Goal: Task Accomplishment & Management: Use online tool/utility

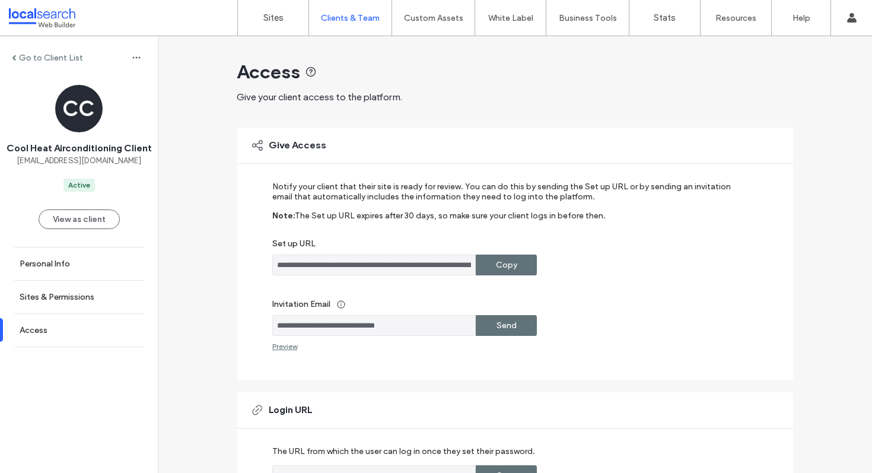
click at [278, 37] on div "**********" at bounding box center [515, 357] width 556 height 643
click at [278, 23] on link "Sites" at bounding box center [273, 18] width 71 height 36
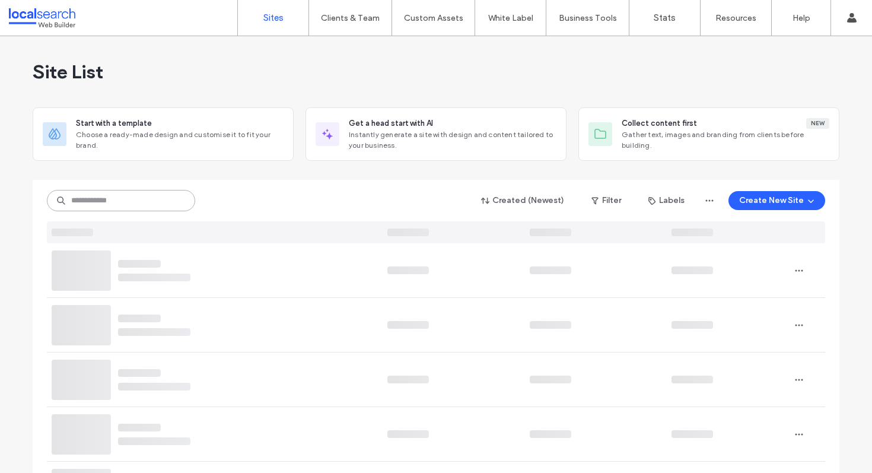
click at [164, 206] on input at bounding box center [121, 200] width 148 height 21
paste input "********"
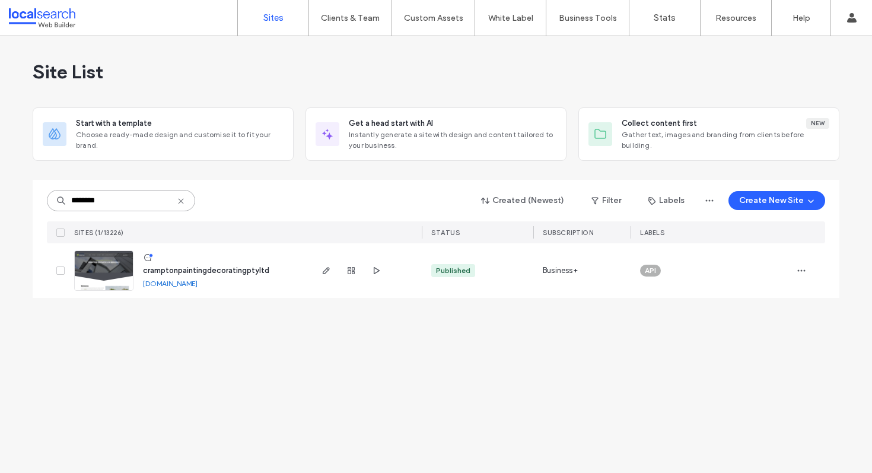
type input "********"
click at [201, 267] on span "cramptonpaintingdecoratingptyltd" at bounding box center [206, 270] width 126 height 9
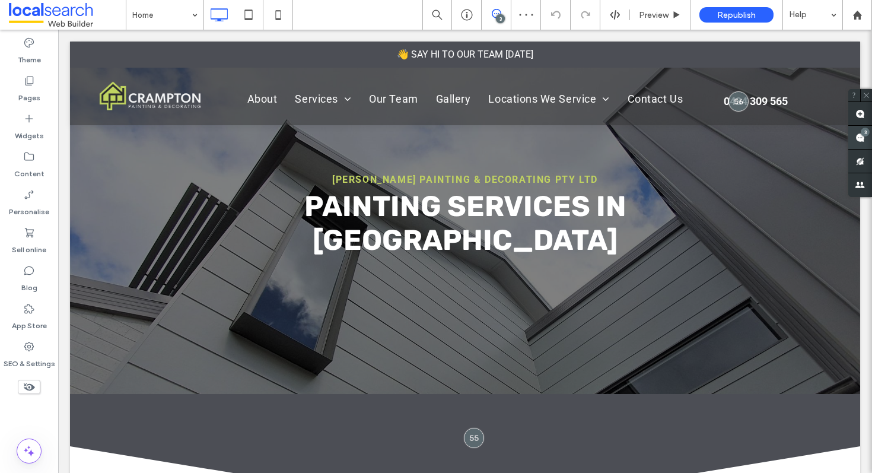
click at [858, 132] on div "3" at bounding box center [860, 138] width 24 height 24
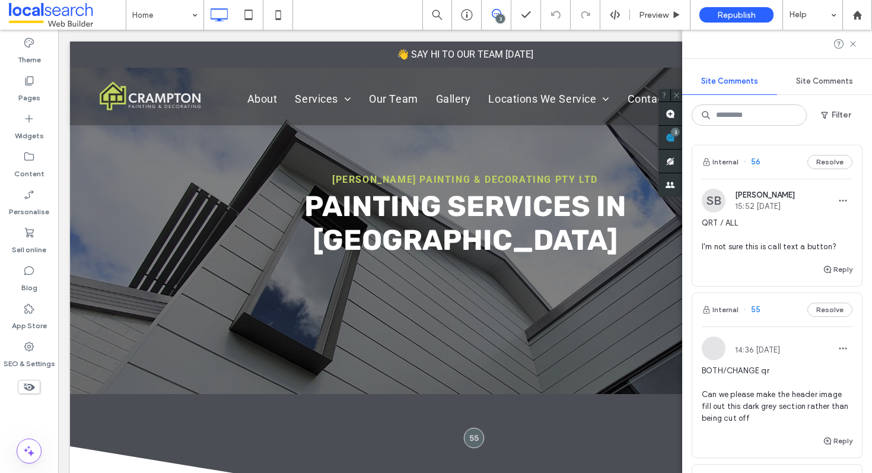
click at [779, 246] on span "QRT / ALL I'm not sure this is call text a button?" at bounding box center [777, 235] width 151 height 36
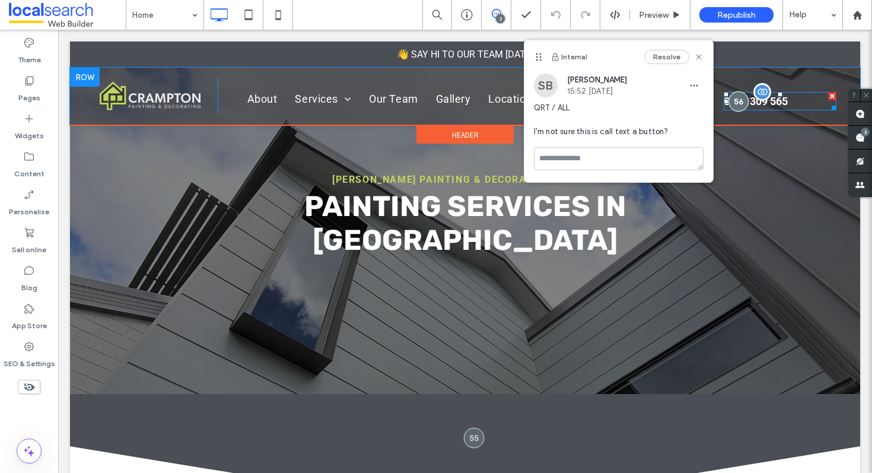
click at [791, 99] on div "0434 309 565" at bounding box center [780, 101] width 113 height 18
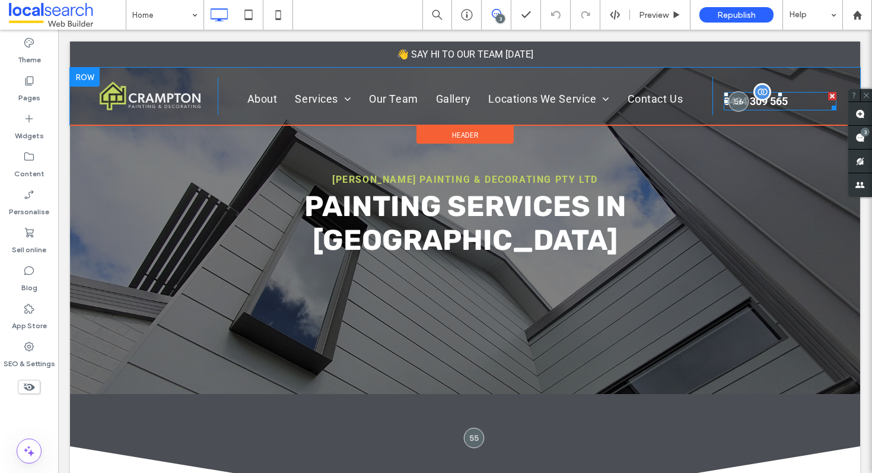
click at [776, 99] on div "0434 309 565" at bounding box center [780, 101] width 113 height 18
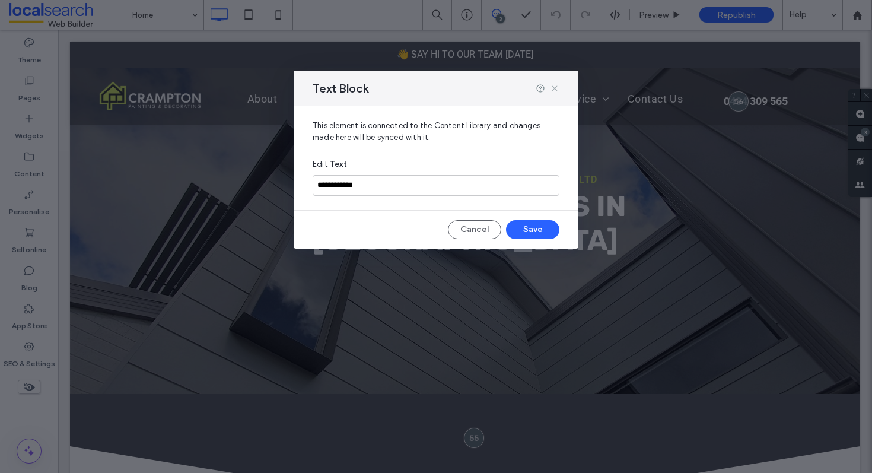
click at [557, 85] on use at bounding box center [554, 87] width 5 height 5
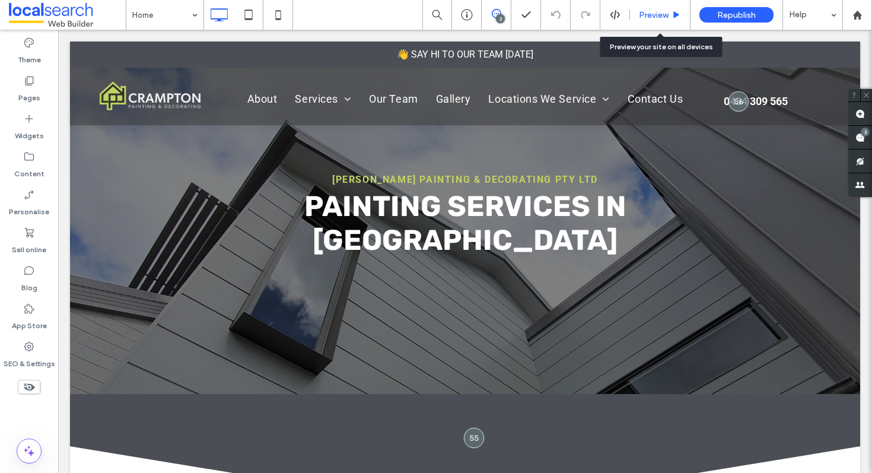
click at [665, 12] on span "Preview" at bounding box center [654, 15] width 30 height 10
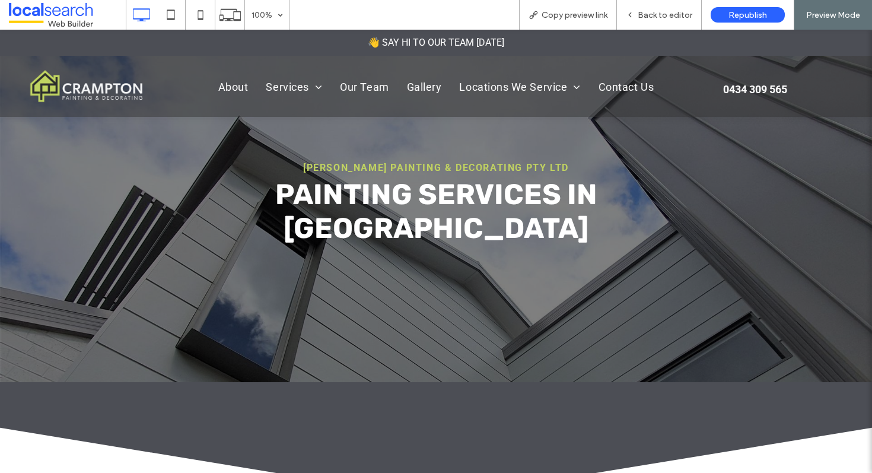
click at [743, 91] on div "0434 309 565" at bounding box center [785, 89] width 125 height 18
click at [655, 10] on span "Back to editor" at bounding box center [665, 15] width 55 height 10
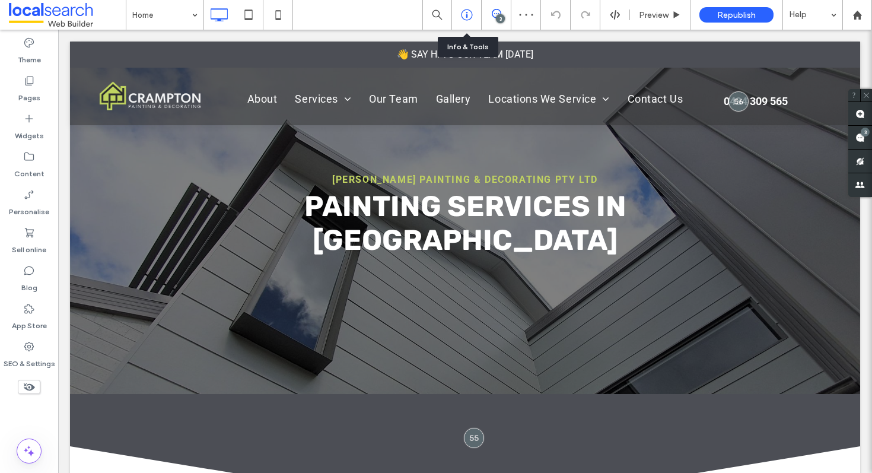
click at [468, 14] on icon at bounding box center [467, 15] width 12 height 12
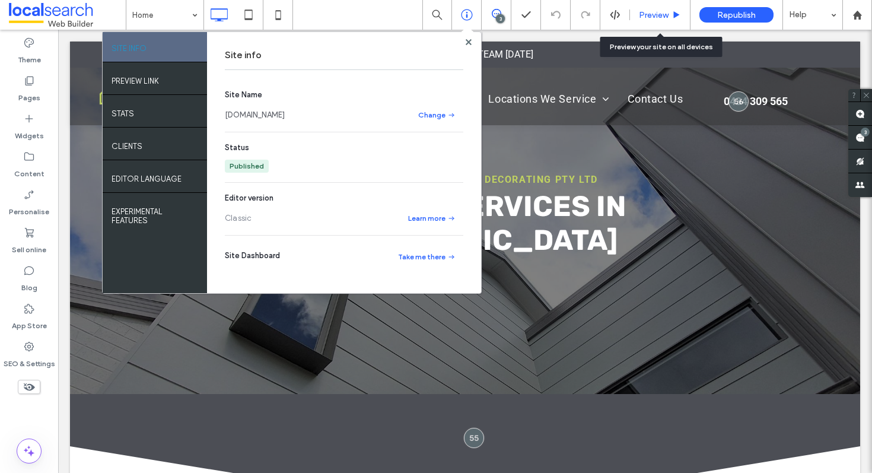
click at [661, 25] on div "Preview" at bounding box center [660, 15] width 60 height 30
click at [655, 10] on span "Preview" at bounding box center [654, 15] width 30 height 10
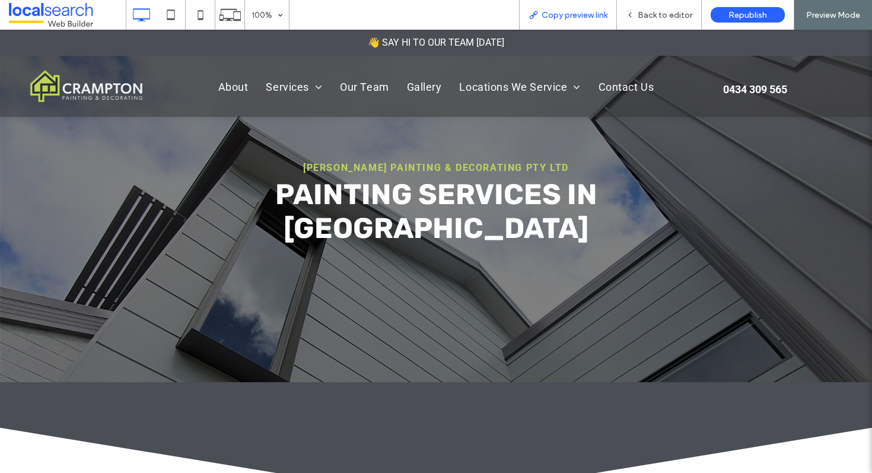
click at [565, 18] on span "Copy preview link" at bounding box center [574, 15] width 66 height 10
click at [640, 16] on span "Back to editor" at bounding box center [665, 15] width 55 height 10
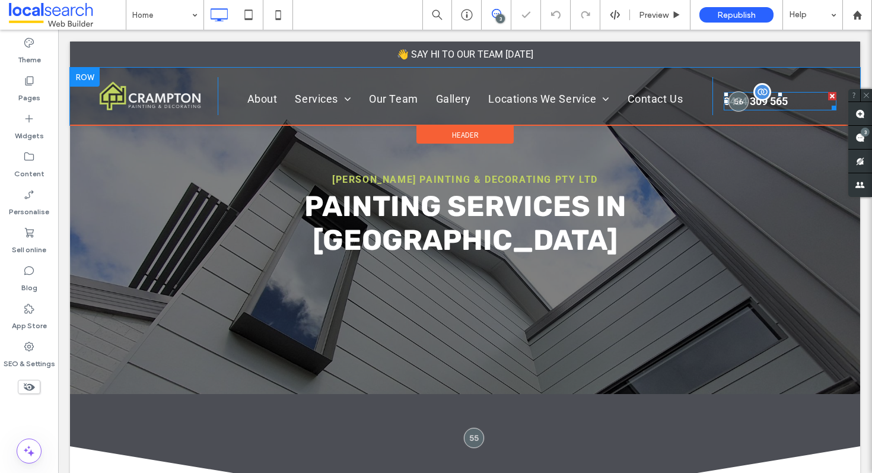
click at [762, 104] on div "0434 309 565" at bounding box center [780, 101] width 113 height 18
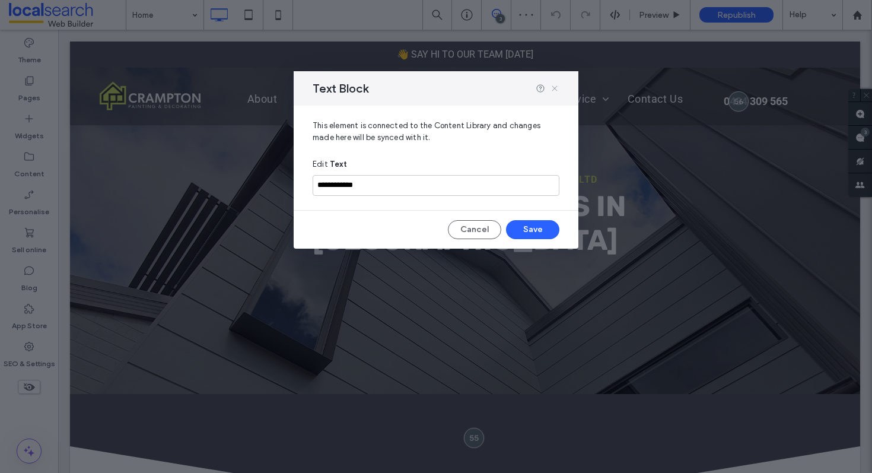
click at [553, 89] on use at bounding box center [554, 87] width 5 height 5
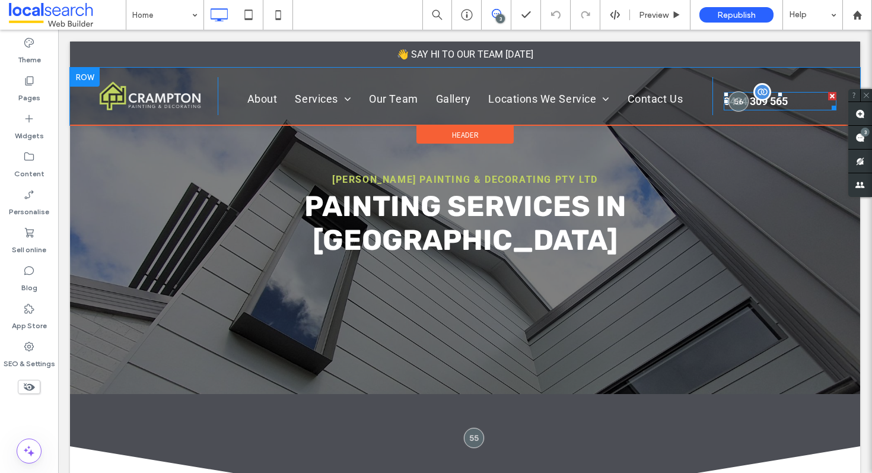
click at [794, 104] on div "0434 309 565" at bounding box center [780, 101] width 113 height 18
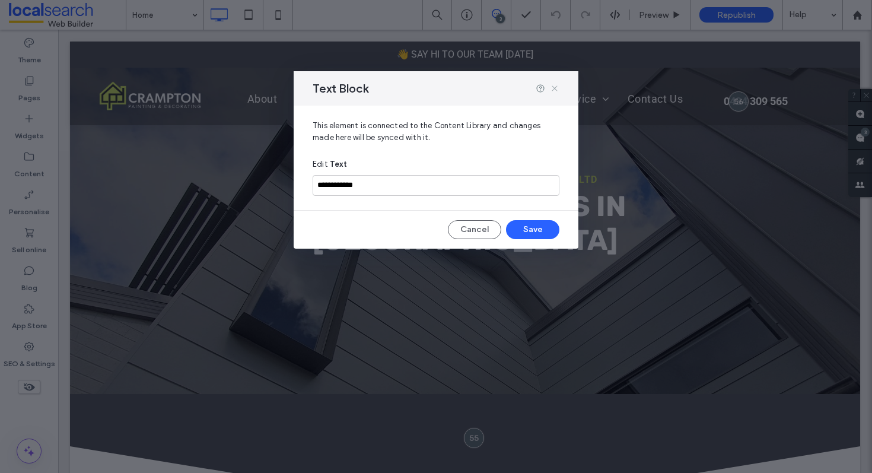
click at [552, 90] on use at bounding box center [554, 87] width 5 height 5
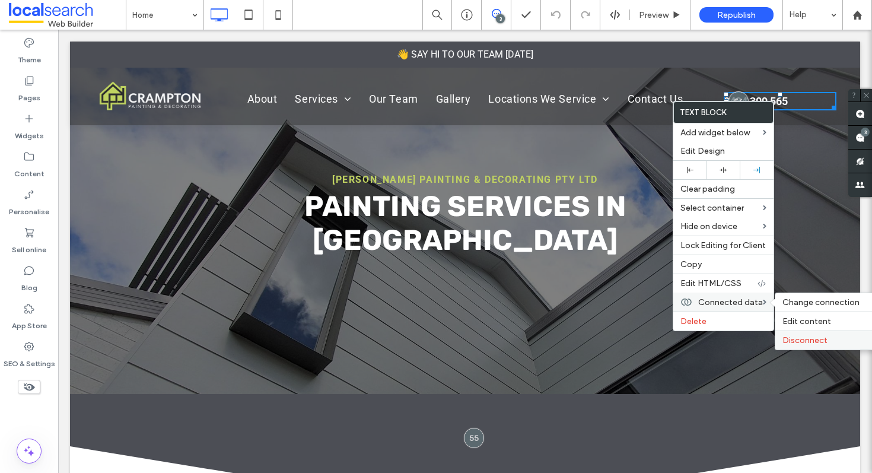
click at [814, 339] on span "Disconnect" at bounding box center [804, 340] width 45 height 10
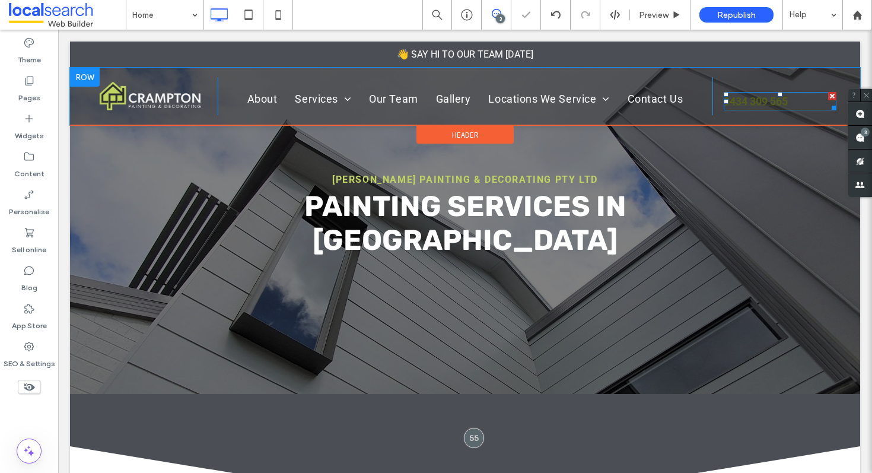
click at [761, 99] on link "0434 309 565" at bounding box center [756, 101] width 64 height 12
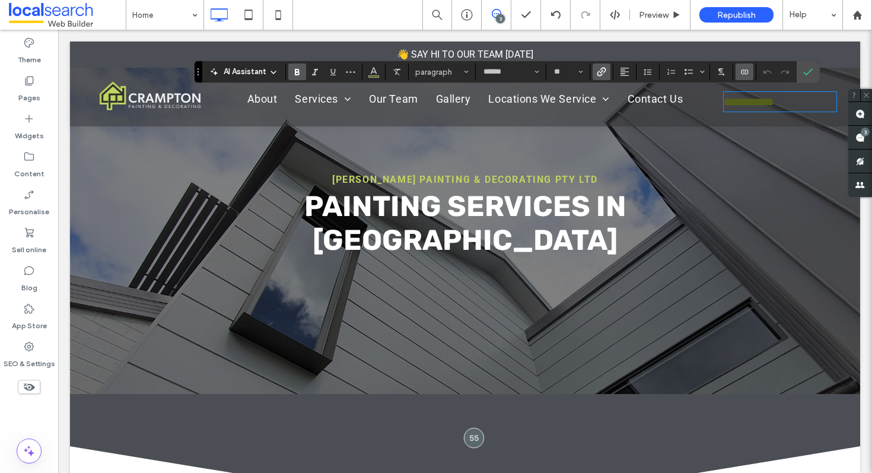
click at [748, 71] on use "Connect to data" at bounding box center [744, 71] width 7 height 5
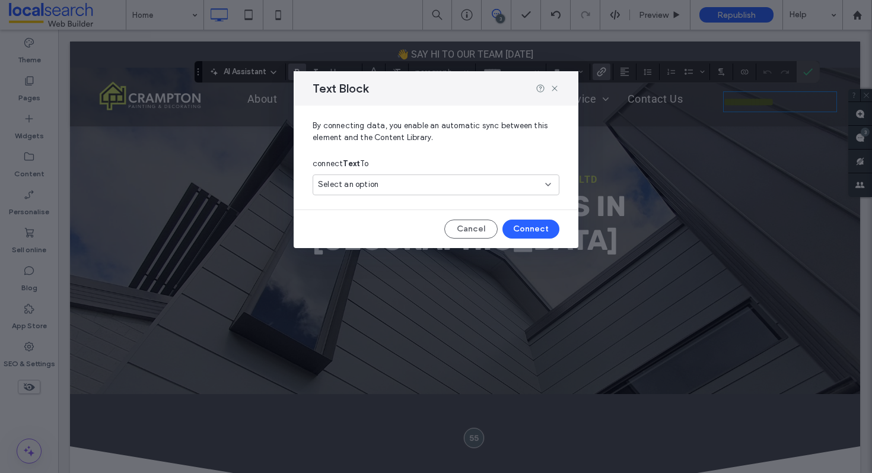
click at [550, 181] on icon at bounding box center [547, 184] width 9 height 9
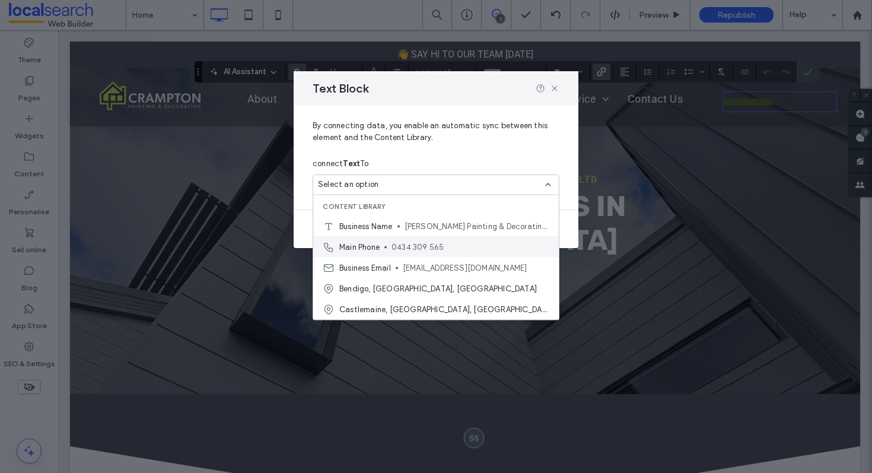
click at [443, 247] on span "0434 309 565" at bounding box center [470, 247] width 158 height 12
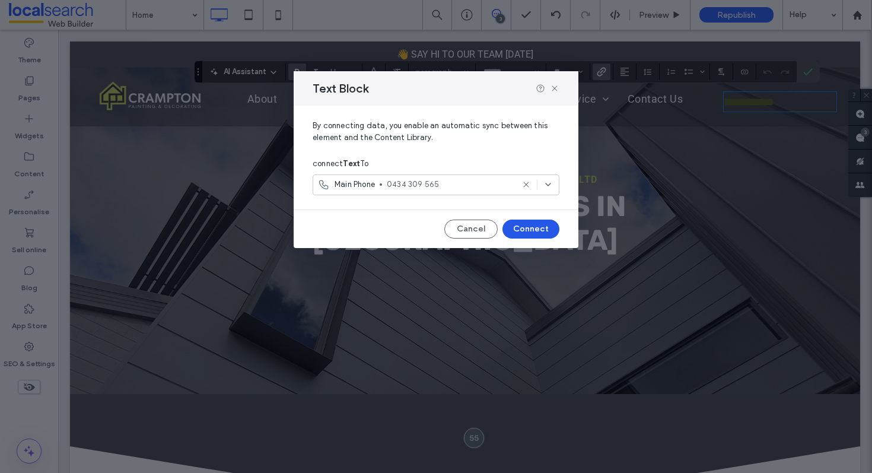
click at [524, 228] on button "Connect" at bounding box center [530, 228] width 57 height 19
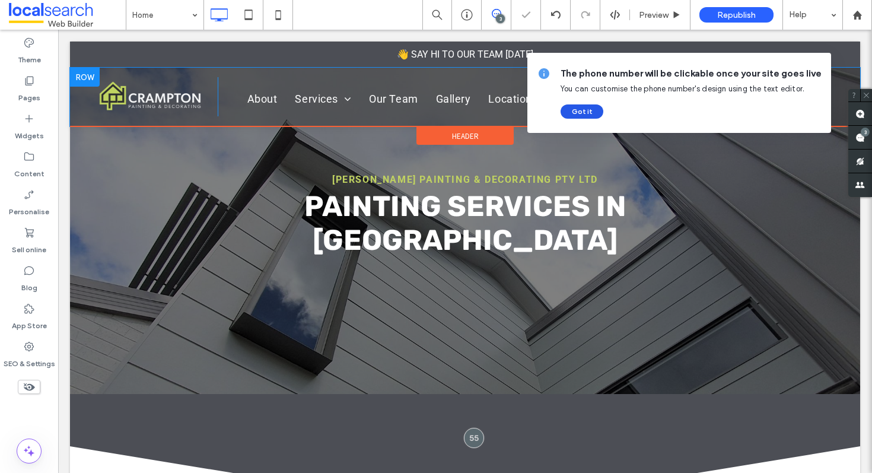
click at [588, 117] on button "Got it" at bounding box center [581, 111] width 43 height 14
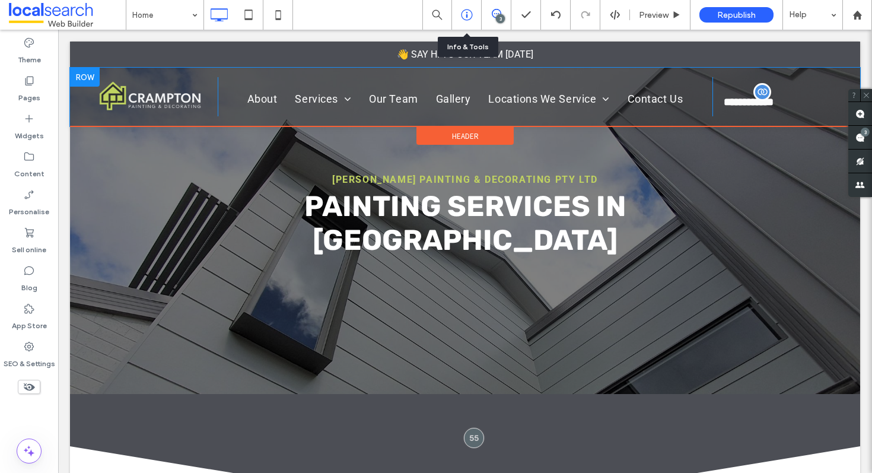
click at [471, 18] on icon at bounding box center [467, 15] width 12 height 12
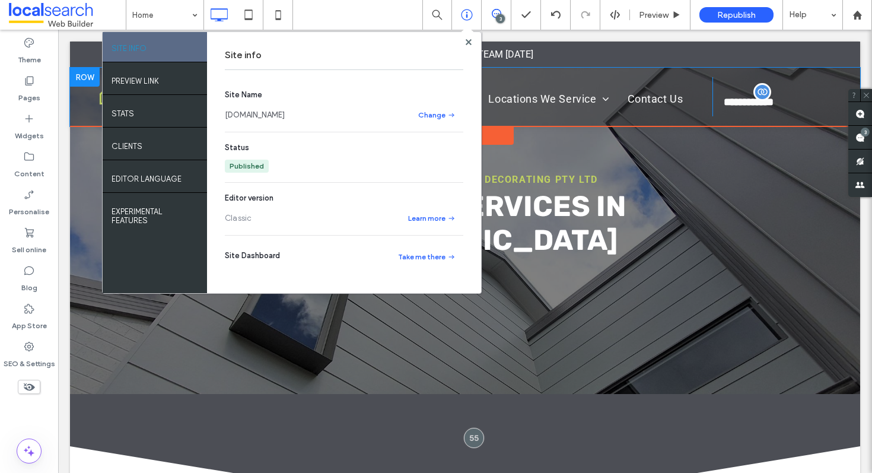
click at [382, 5] on div "Home SITE INFO PREVIEW LINK Stats Clients EDITOR LANGUAGE Experimental features…" at bounding box center [499, 15] width 746 height 30
click at [753, 20] on div "Republish" at bounding box center [736, 14] width 74 height 15
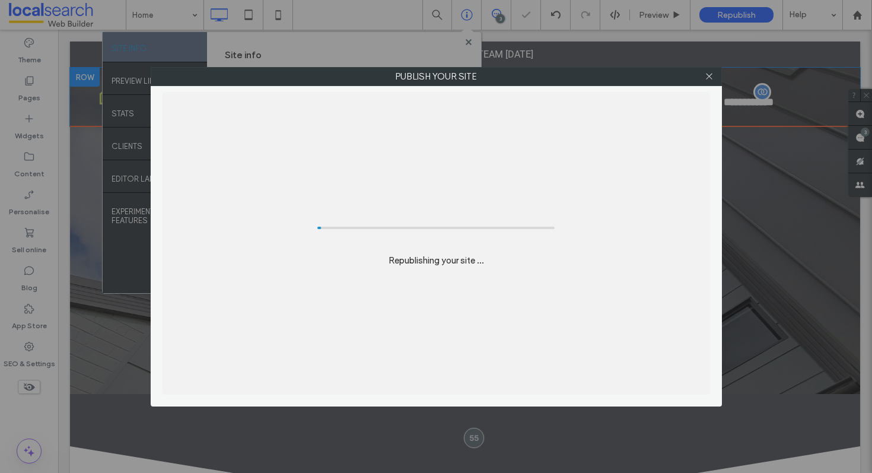
click at [746, 12] on div "Publish your site Republishing your site ..." at bounding box center [436, 236] width 872 height 473
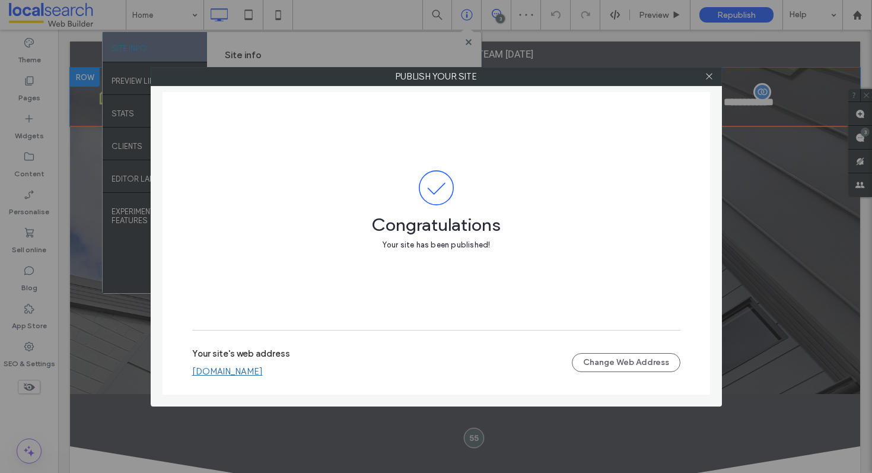
click at [263, 374] on link "[DOMAIN_NAME]" at bounding box center [227, 371] width 71 height 11
click at [710, 76] on icon at bounding box center [709, 76] width 9 height 9
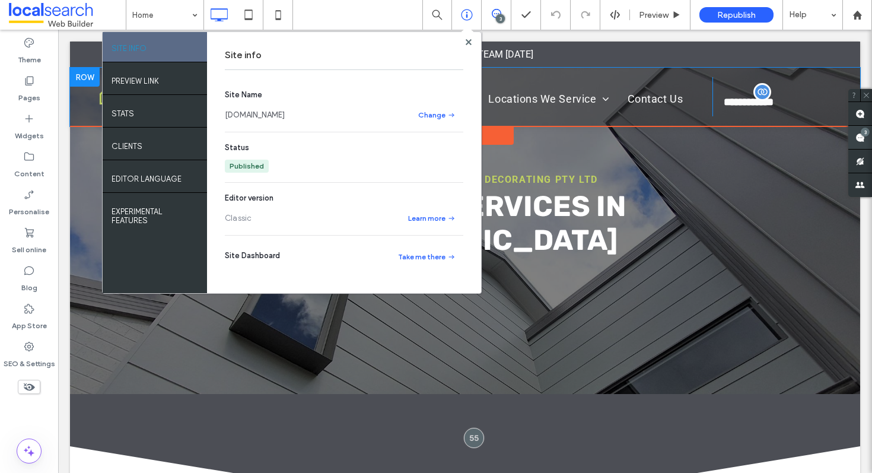
click at [859, 143] on span at bounding box center [860, 137] width 24 height 23
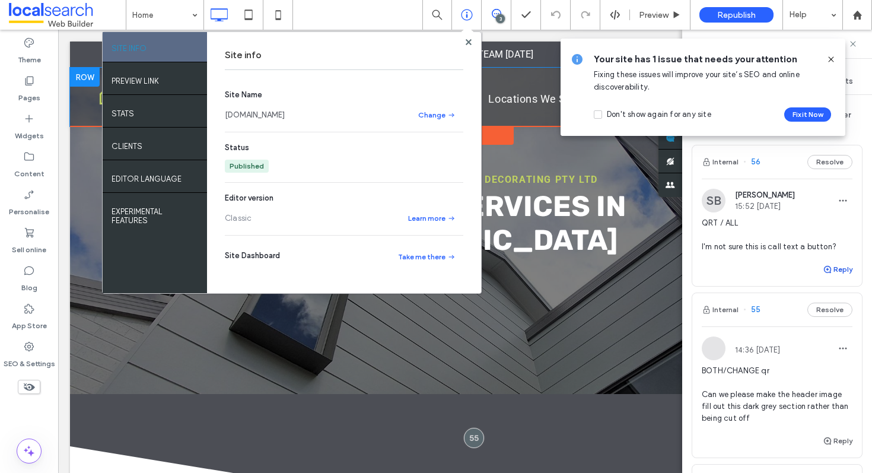
click at [836, 275] on button "Reply" at bounding box center [838, 269] width 30 height 14
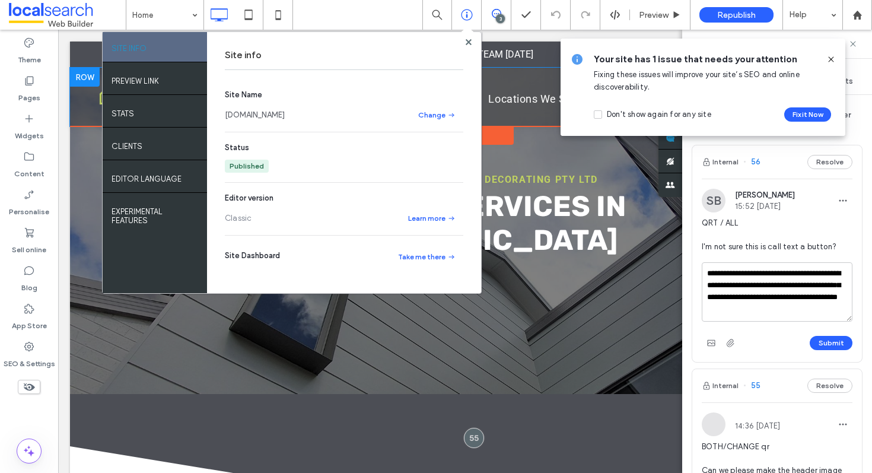
scroll to position [5, 0]
type textarea "**********"
click at [833, 62] on use at bounding box center [830, 58] width 5 height 5
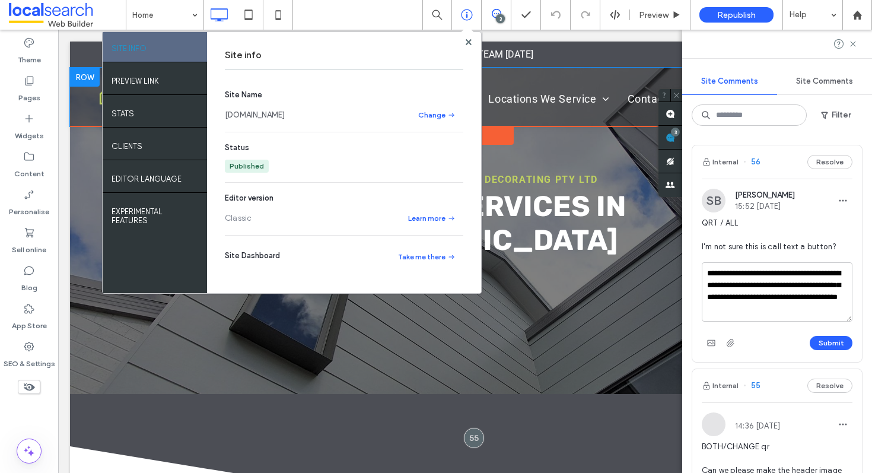
click at [467, 37] on span at bounding box center [467, 32] width 12 height 11
click at [467, 41] on use at bounding box center [468, 42] width 6 height 6
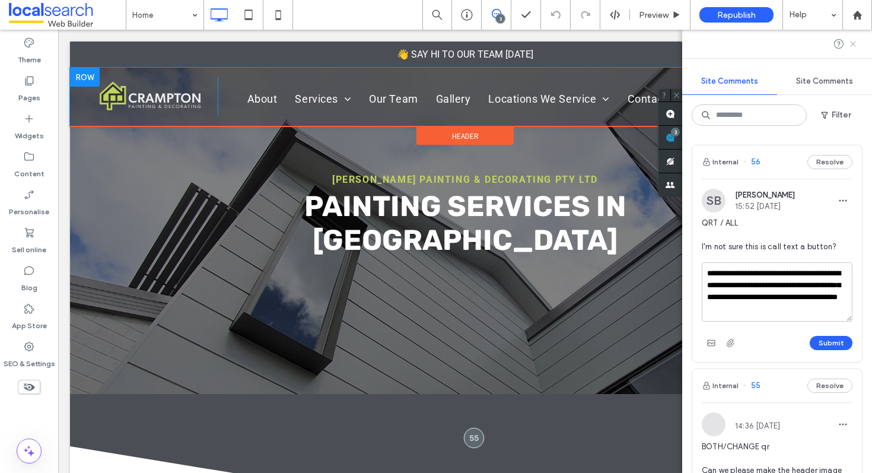
click at [852, 42] on icon at bounding box center [852, 43] width 9 height 9
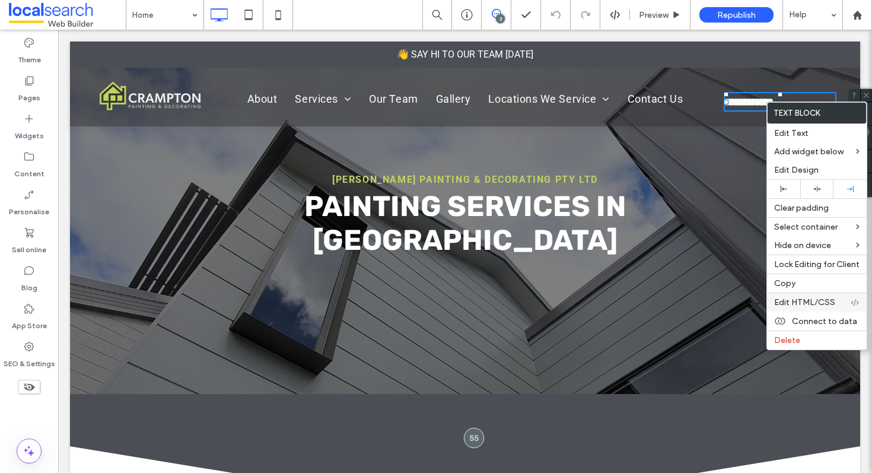
click at [812, 299] on span "Edit HTML/CSS" at bounding box center [804, 302] width 61 height 10
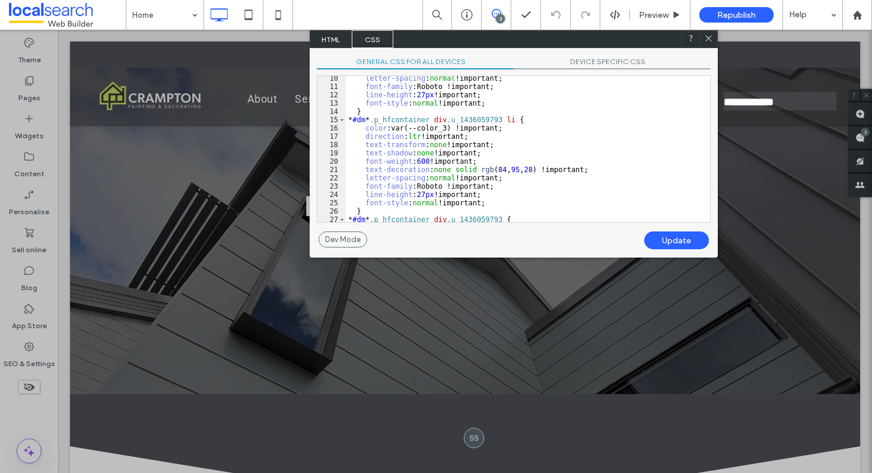
scroll to position [93, 0]
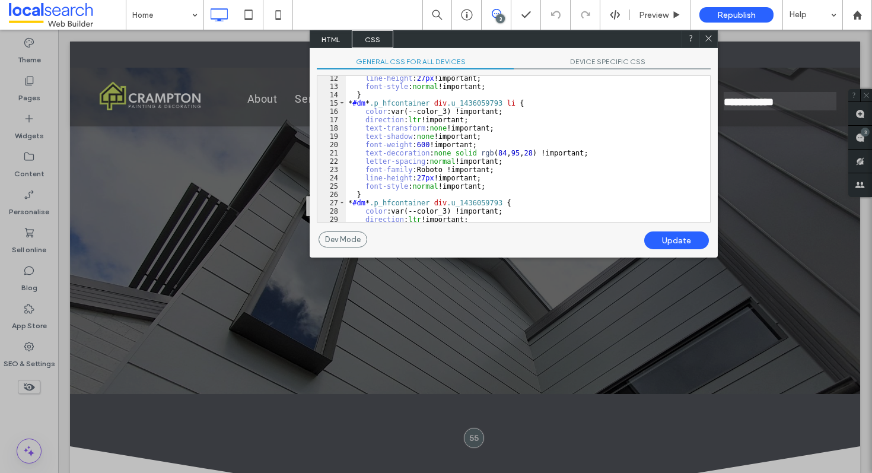
click at [28, 54] on div at bounding box center [362, 236] width 724 height 473
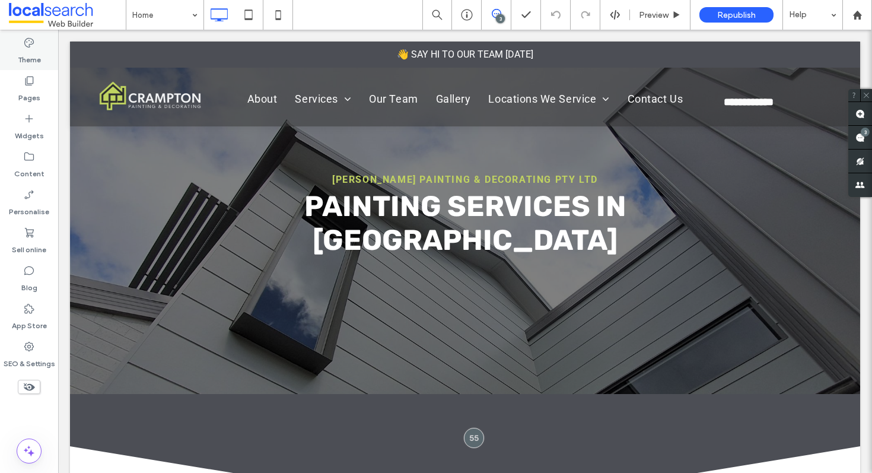
click at [33, 51] on label "Theme" at bounding box center [29, 57] width 23 height 17
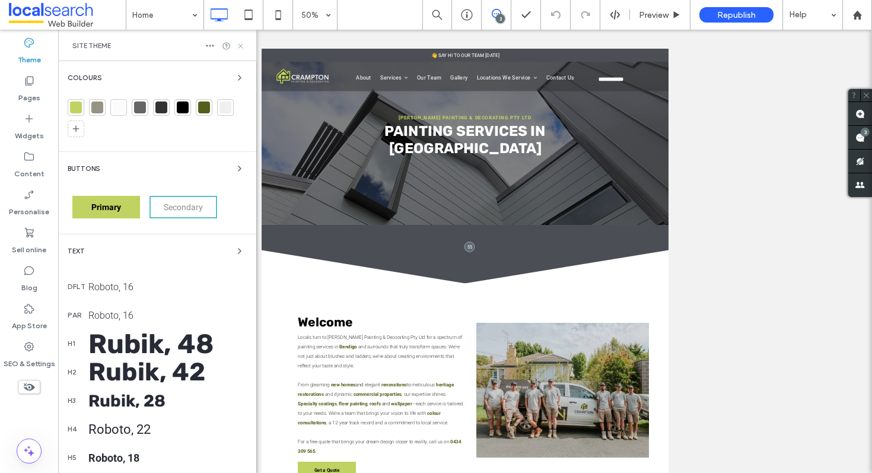
click at [242, 43] on use at bounding box center [240, 45] width 5 height 5
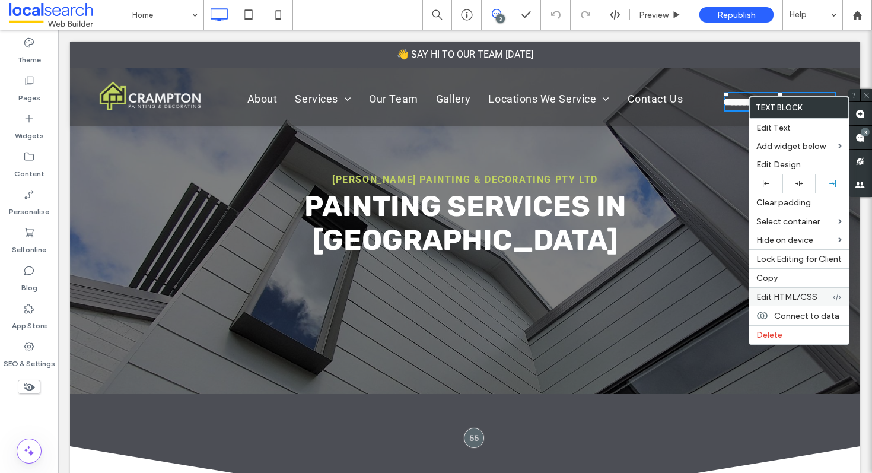
click at [806, 301] on span "Edit HTML/CSS" at bounding box center [786, 297] width 61 height 10
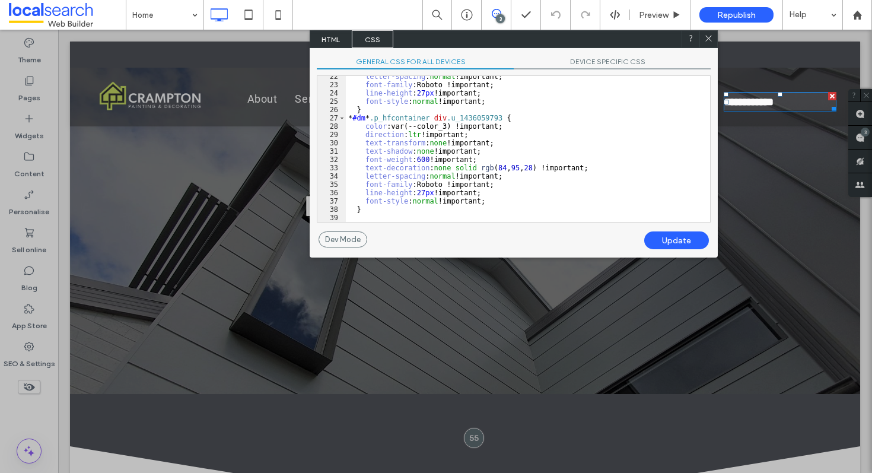
scroll to position [1, 0]
drag, startPoint x: 511, startPoint y: 117, endPoint x: 347, endPoint y: 116, distance: 164.3
click at [347, 116] on div "letter-spacing : normal !important; font-family :Roboto !important; line-height…" at bounding box center [528, 153] width 364 height 162
click at [370, 218] on div "letter-spacing : normal !important; font-family :Roboto !important; line-height…" at bounding box center [528, 153] width 364 height 162
paste textarea
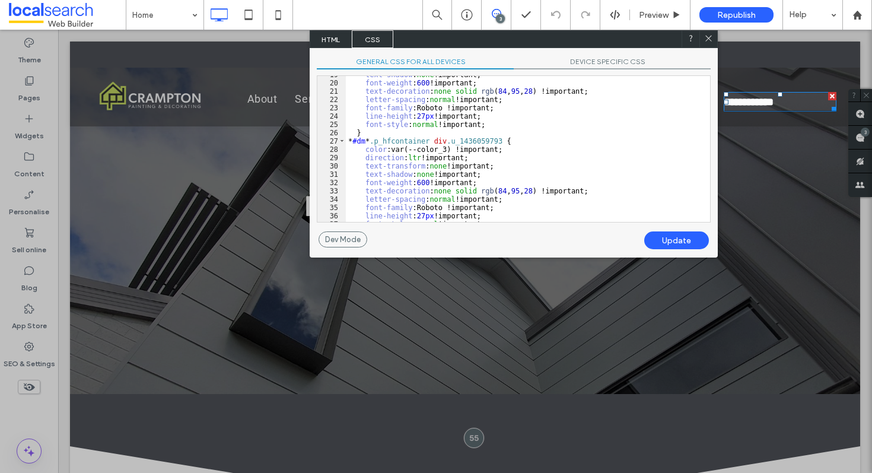
scroll to position [164, 0]
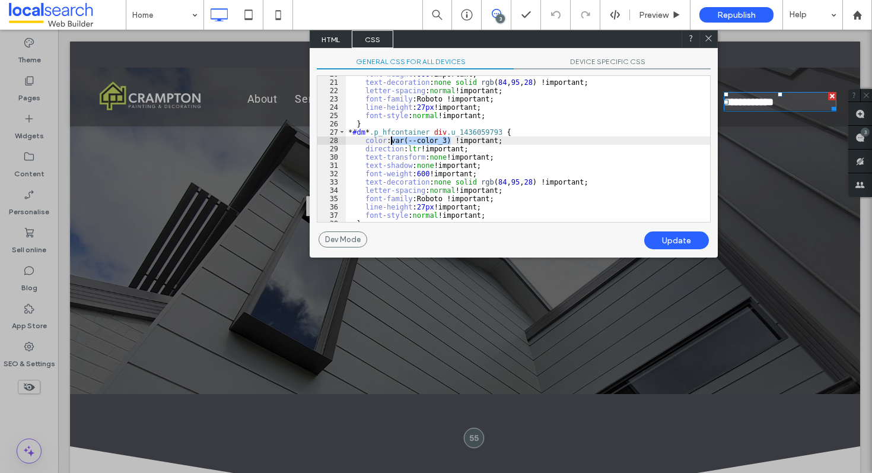
drag, startPoint x: 451, startPoint y: 138, endPoint x: 390, endPoint y: 138, distance: 61.1
click at [390, 138] on div "font-weight : 600 !important; text-decoration : none solid rgb ( 84 , 95 , 28 )…" at bounding box center [528, 151] width 364 height 162
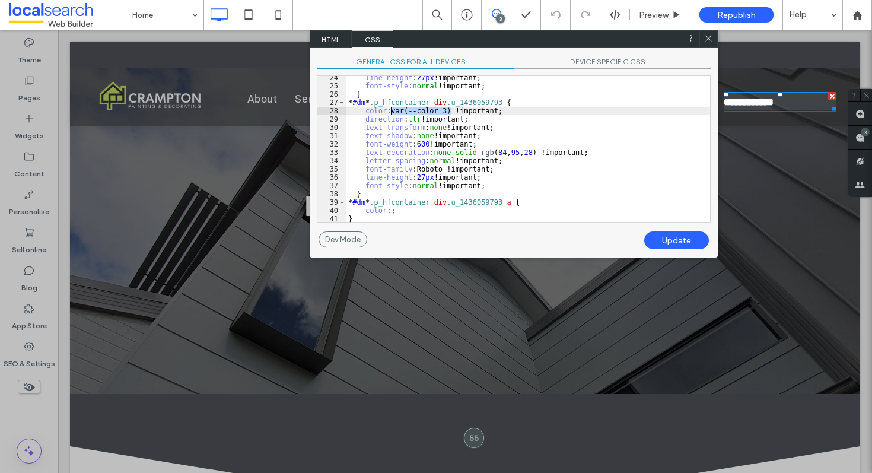
scroll to position [195, 0]
click at [393, 208] on div "line-height : 27 px !important; font-style : normal !important; } * #dm * .p_hf…" at bounding box center [528, 153] width 364 height 162
paste textarea
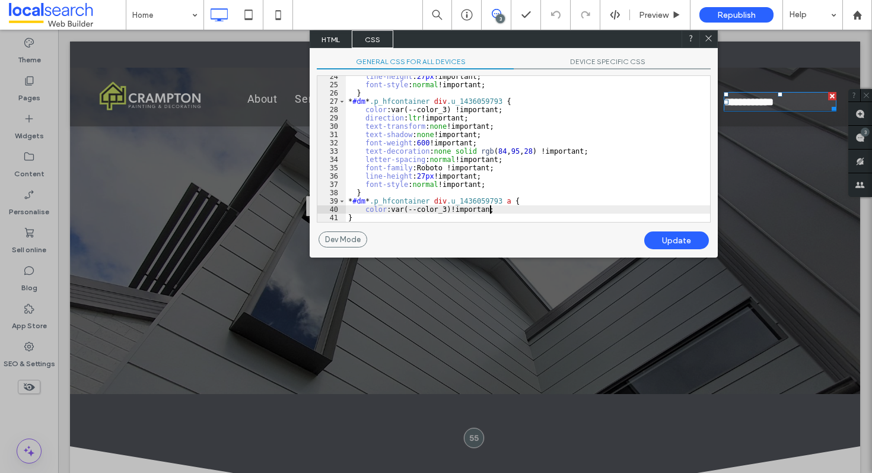
type textarea "**"
click at [684, 238] on div "Update" at bounding box center [676, 240] width 65 height 18
click at [680, 241] on div "Update" at bounding box center [676, 240] width 65 height 18
click at [710, 40] on use at bounding box center [708, 39] width 6 height 6
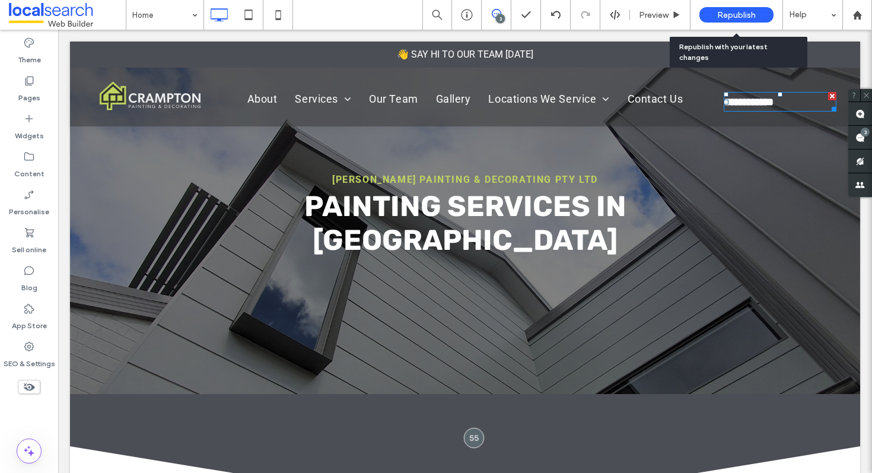
click at [722, 10] on span "Republish" at bounding box center [736, 15] width 39 height 10
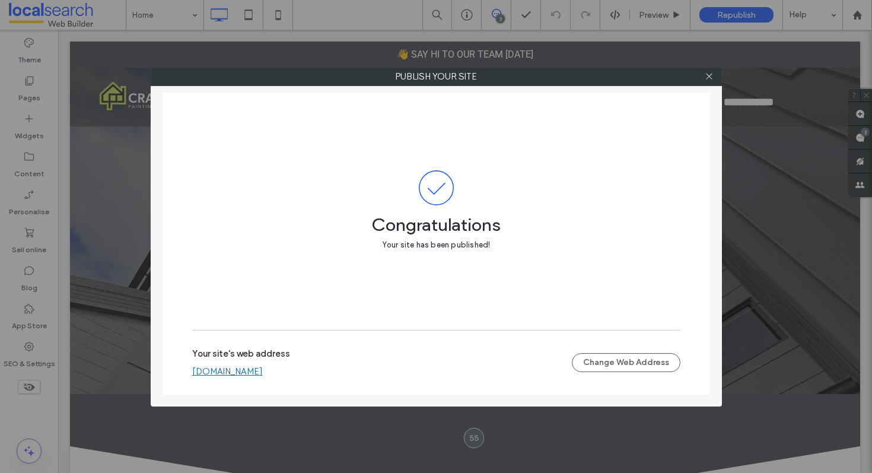
click at [263, 368] on link "[DOMAIN_NAME]" at bounding box center [227, 371] width 71 height 11
click at [708, 76] on icon at bounding box center [709, 76] width 9 height 9
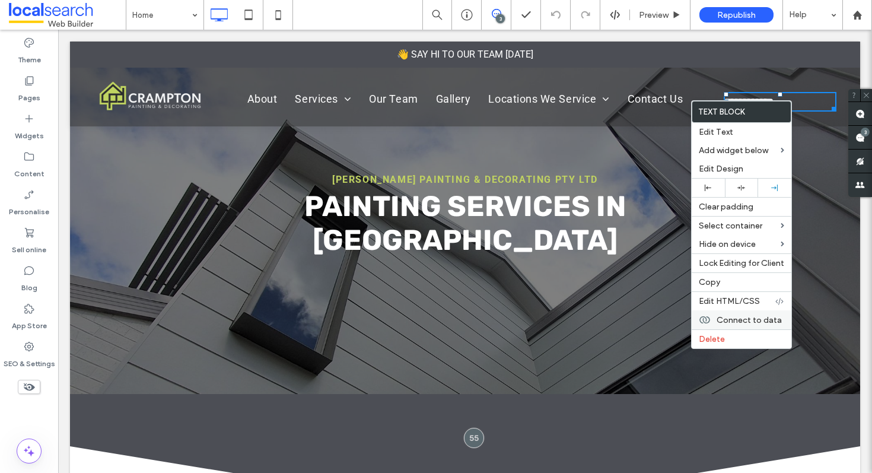
click at [746, 317] on span "Connect to data" at bounding box center [748, 320] width 65 height 10
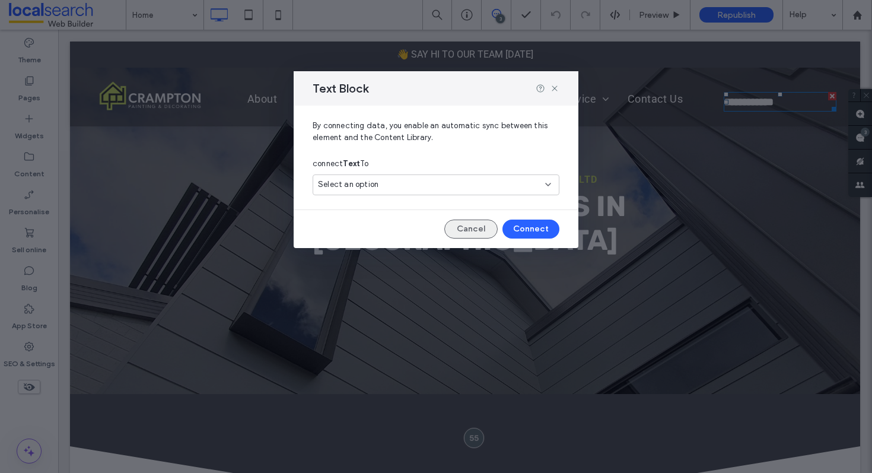
click at [475, 225] on button "Cancel" at bounding box center [470, 228] width 53 height 19
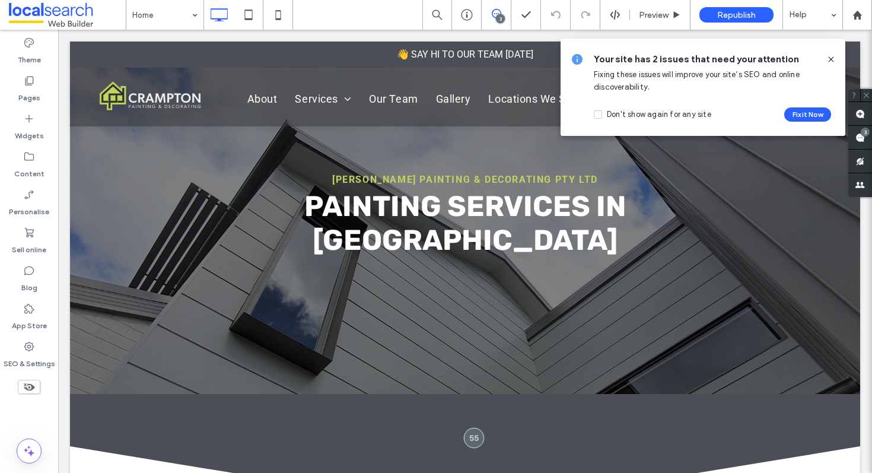
click at [834, 59] on icon at bounding box center [830, 59] width 9 height 9
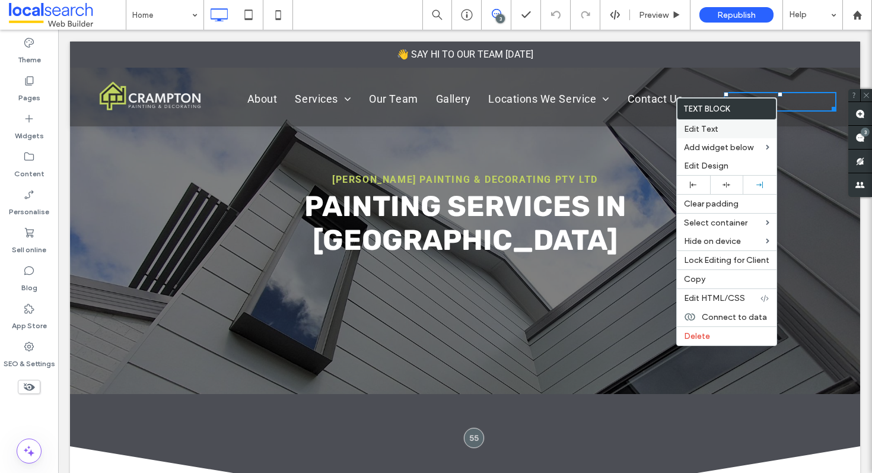
click at [709, 128] on span "Edit Text" at bounding box center [701, 129] width 34 height 10
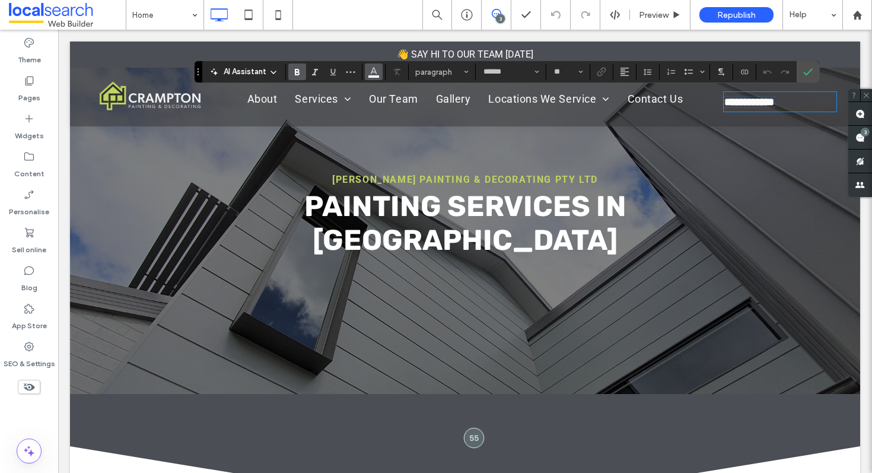
click at [376, 69] on icon "Colour" at bounding box center [373, 70] width 9 height 9
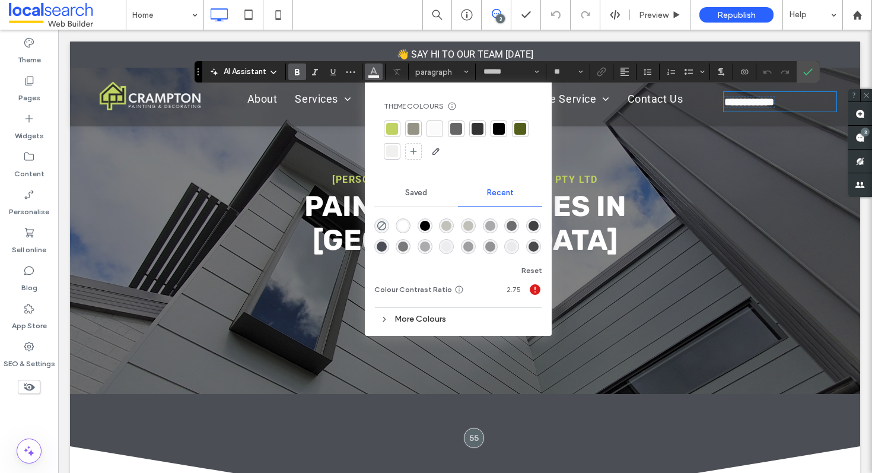
click at [439, 124] on div at bounding box center [435, 129] width 12 height 12
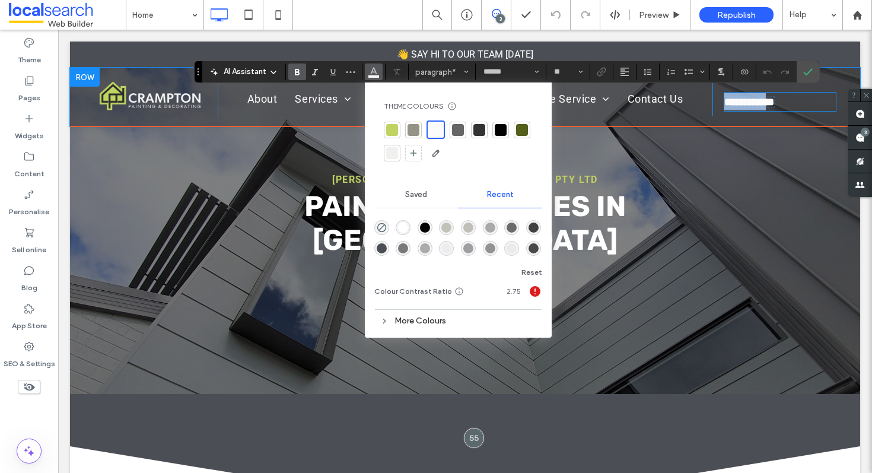
click at [774, 104] on span "**********" at bounding box center [749, 102] width 50 height 11
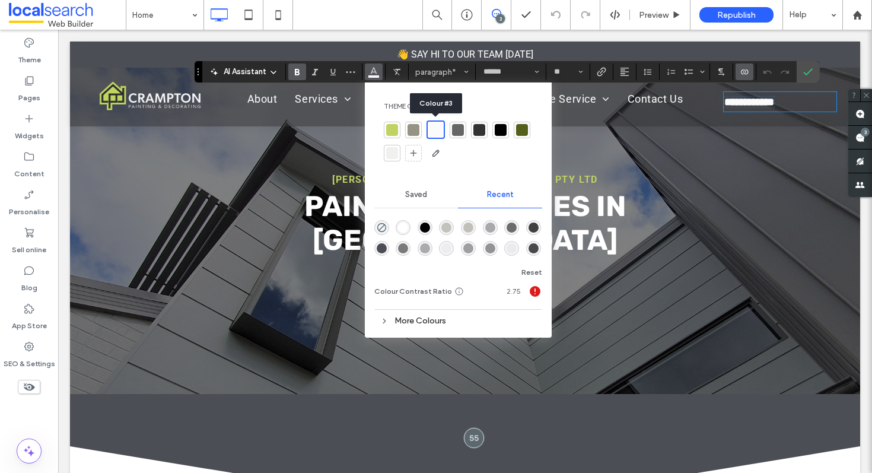
click at [436, 128] on div at bounding box center [436, 130] width 14 height 14
click at [744, 69] on icon "Connect to data" at bounding box center [744, 71] width 9 height 9
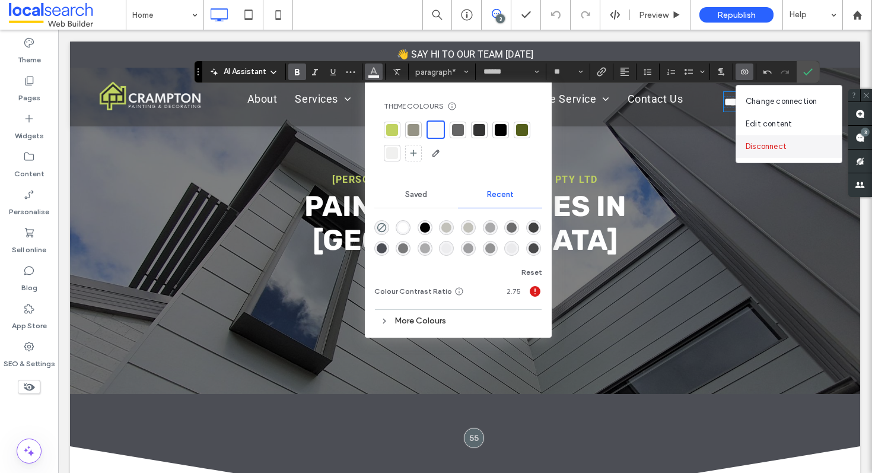
click at [791, 147] on div "Disconnect" at bounding box center [789, 146] width 106 height 23
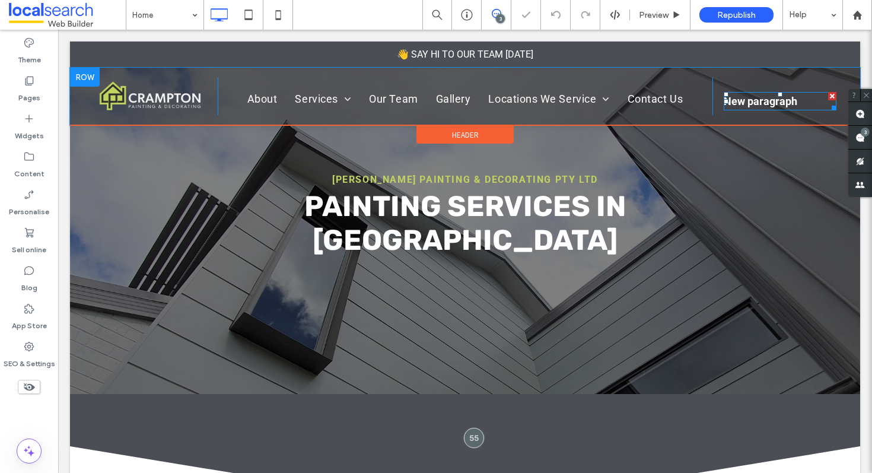
click at [754, 94] on p "New paragraph" at bounding box center [780, 101] width 113 height 16
type input "******"
type input "**"
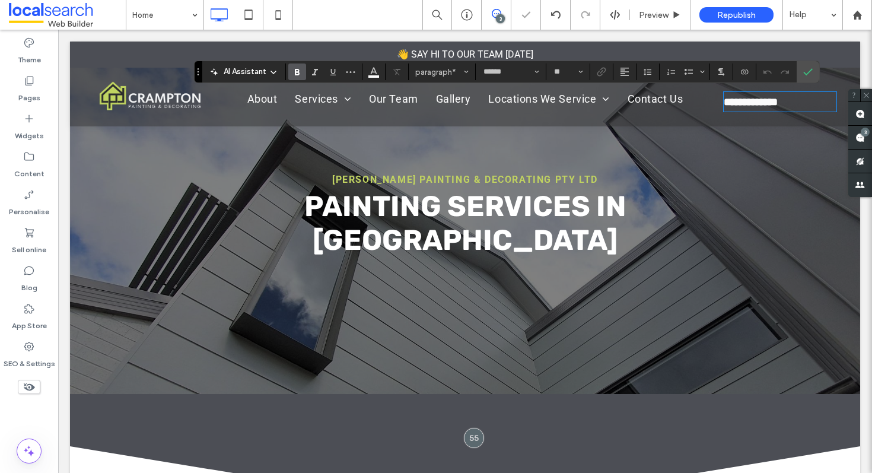
click at [757, 97] on span "**********" at bounding box center [751, 102] width 54 height 11
click at [743, 68] on icon "Connect to data" at bounding box center [744, 71] width 9 height 9
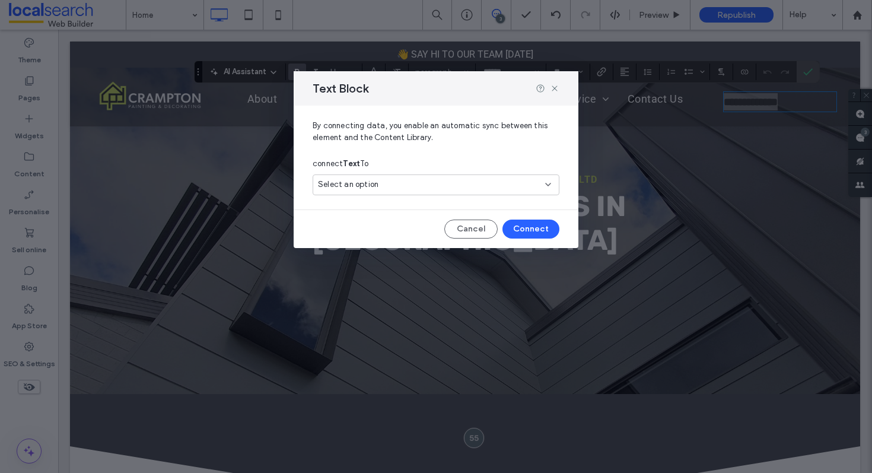
click at [509, 176] on div "Select an option" at bounding box center [436, 184] width 247 height 21
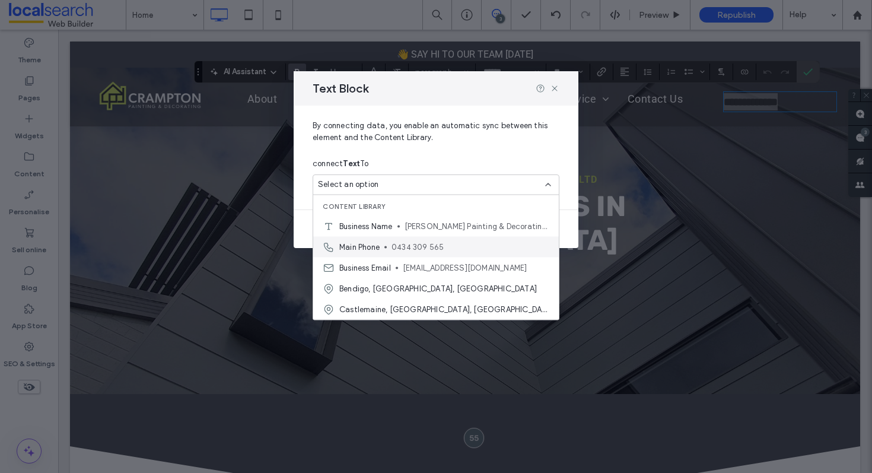
click at [404, 241] on span "0434 309 565" at bounding box center [470, 247] width 158 height 12
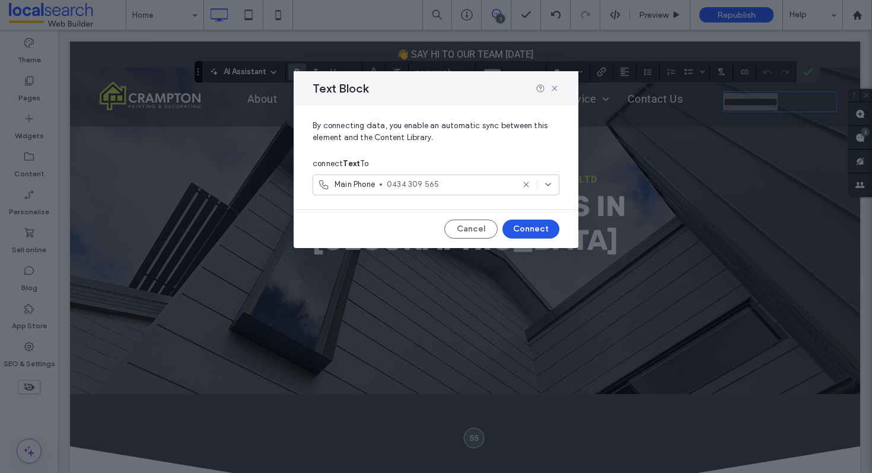
click at [534, 224] on button "Connect" at bounding box center [530, 228] width 57 height 19
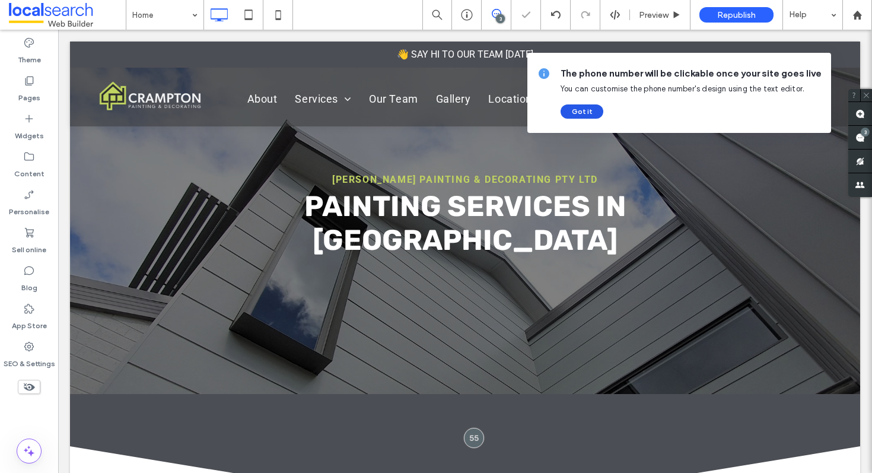
click at [592, 112] on button "Got it" at bounding box center [581, 111] width 43 height 14
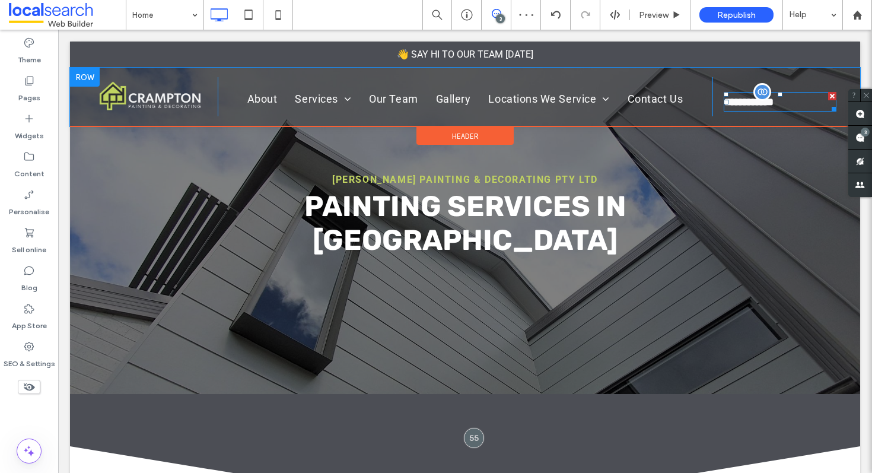
click at [773, 104] on span "**********" at bounding box center [749, 102] width 50 height 11
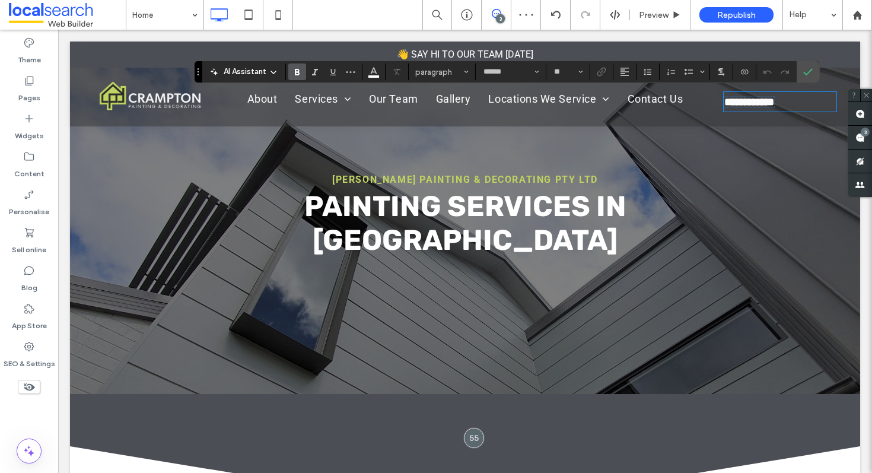
click at [774, 104] on span "**********" at bounding box center [749, 102] width 50 height 11
click at [604, 73] on icon "Link" at bounding box center [601, 71] width 9 height 9
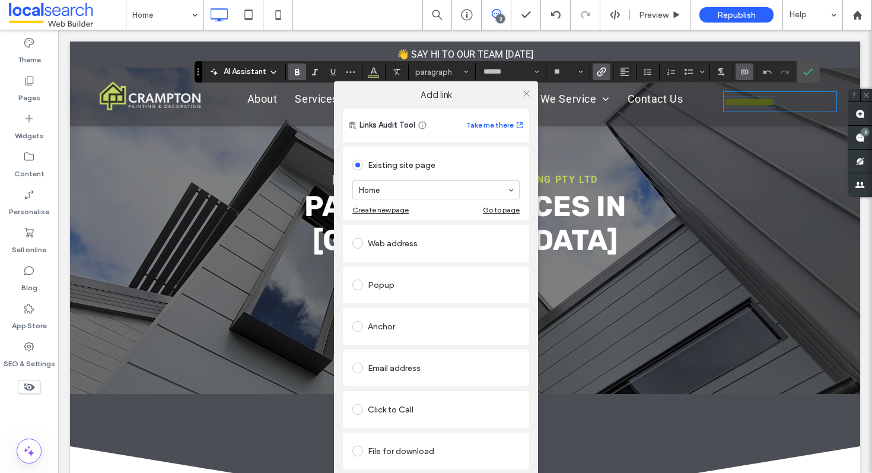
click at [362, 412] on span at bounding box center [357, 409] width 11 height 11
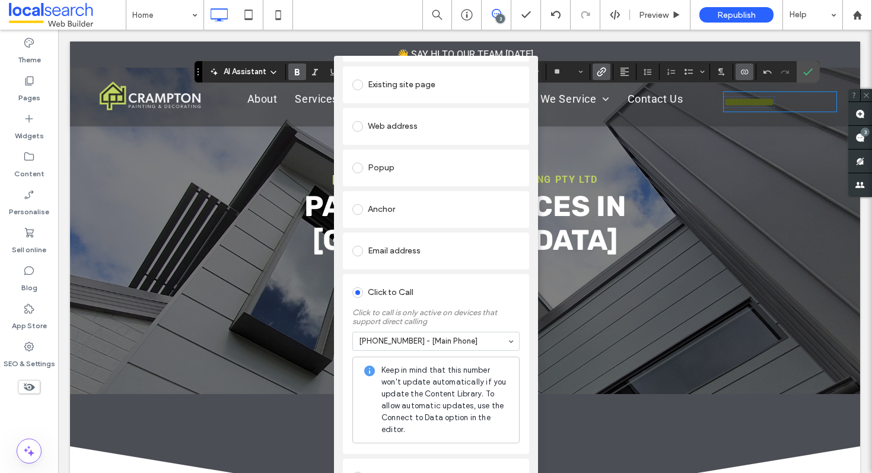
scroll to position [0, 0]
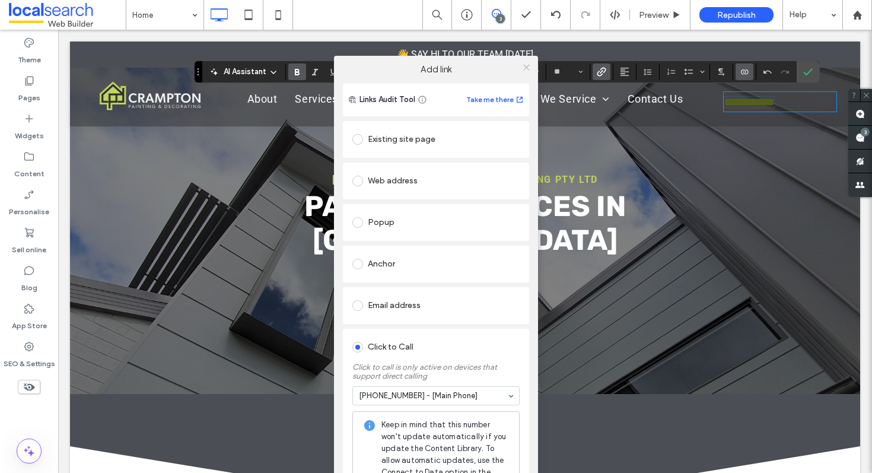
click at [525, 65] on use at bounding box center [526, 68] width 6 height 6
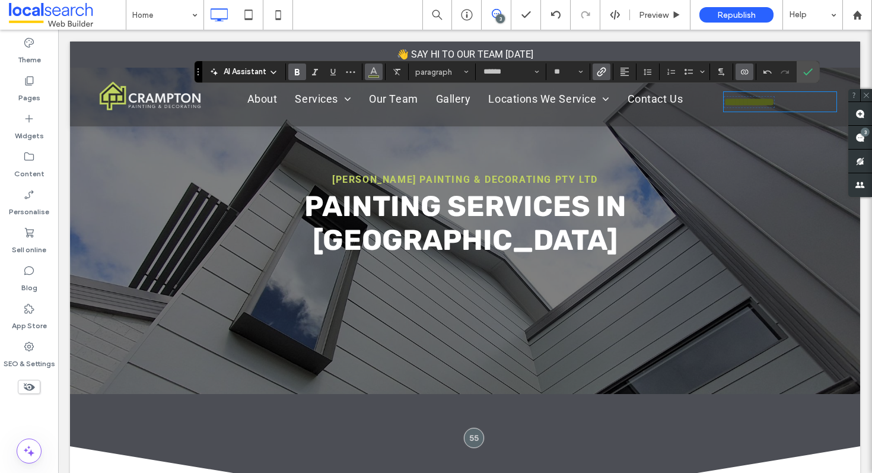
click at [365, 72] on button "Colour" at bounding box center [374, 71] width 18 height 17
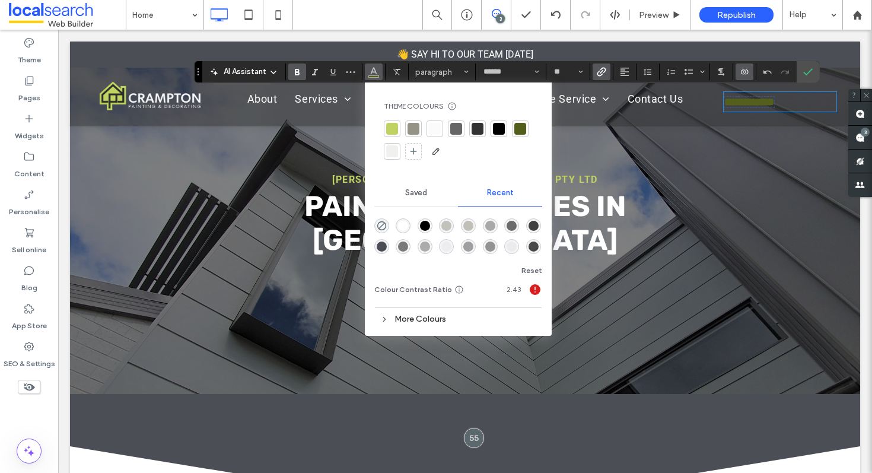
click at [435, 133] on div at bounding box center [435, 129] width 12 height 12
click at [438, 127] on div at bounding box center [435, 129] width 12 height 12
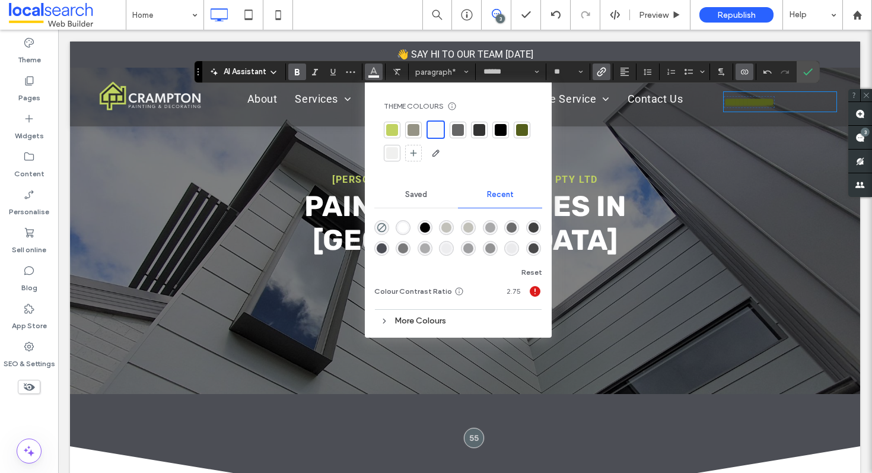
click at [770, 100] on span "**********" at bounding box center [749, 102] width 50 height 11
click at [817, 100] on p "**********" at bounding box center [780, 101] width 113 height 17
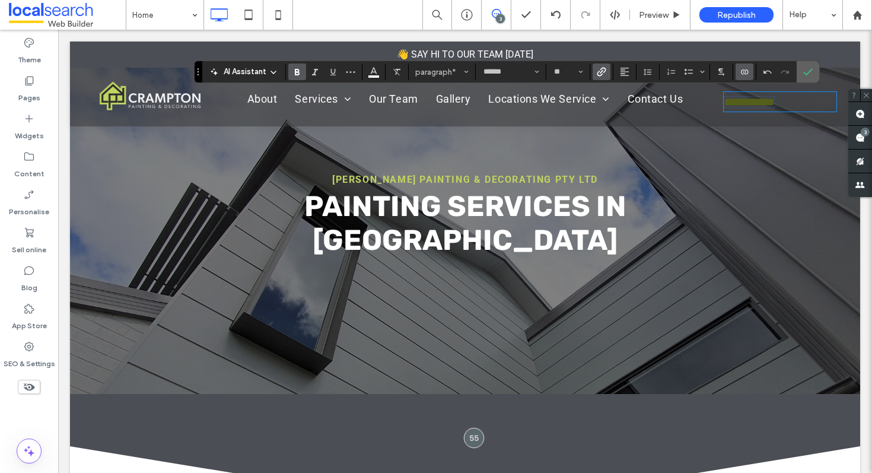
click at [806, 72] on icon "Confirm" at bounding box center [807, 71] width 9 height 9
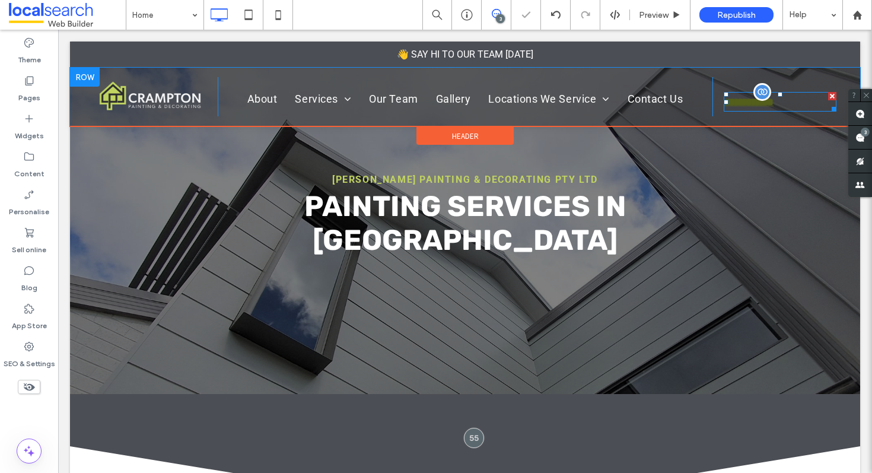
click at [756, 101] on span "**********" at bounding box center [749, 102] width 50 height 11
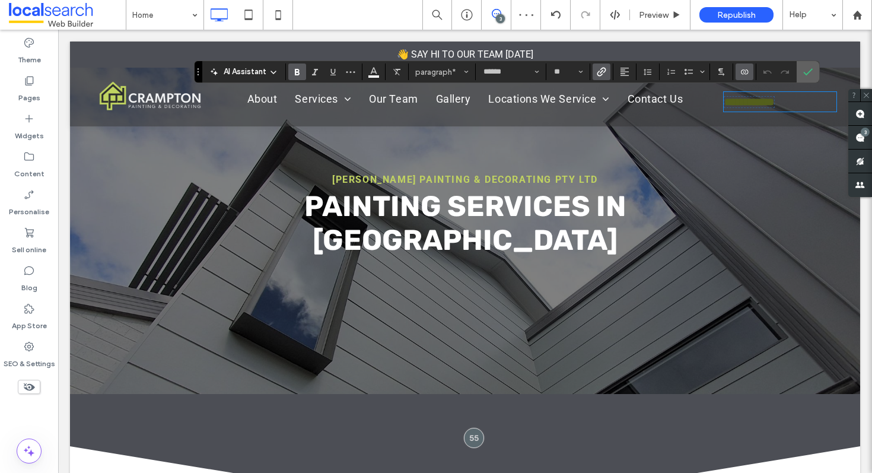
click at [818, 72] on section at bounding box center [807, 71] width 23 height 21
click at [805, 77] on span "Confirm" at bounding box center [805, 71] width 5 height 21
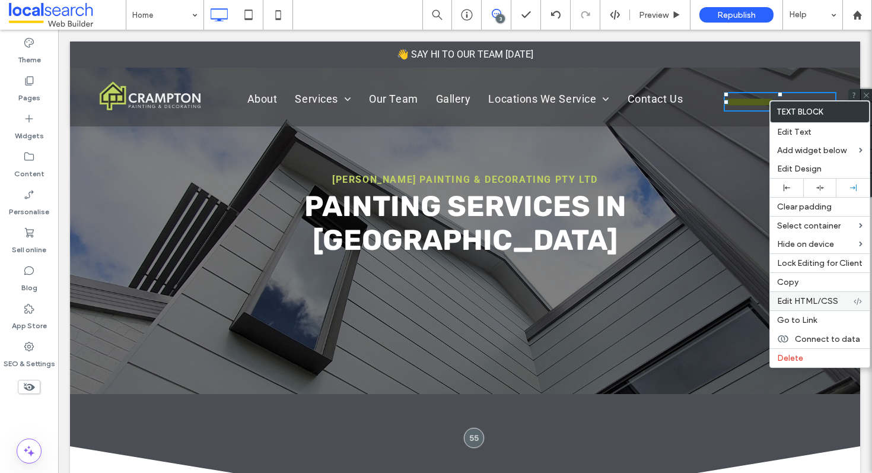
click at [826, 304] on span "Edit HTML/CSS" at bounding box center [807, 301] width 61 height 10
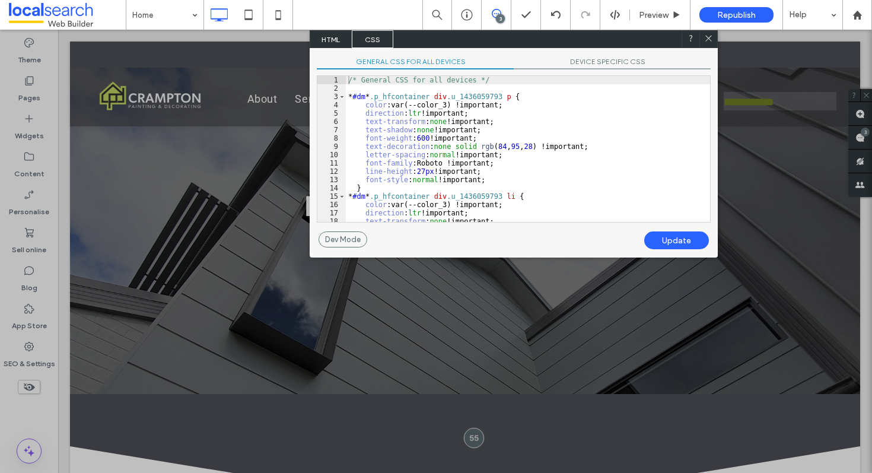
click at [601, 60] on span "DEVICE SPECIFIC CSS" at bounding box center [612, 63] width 197 height 12
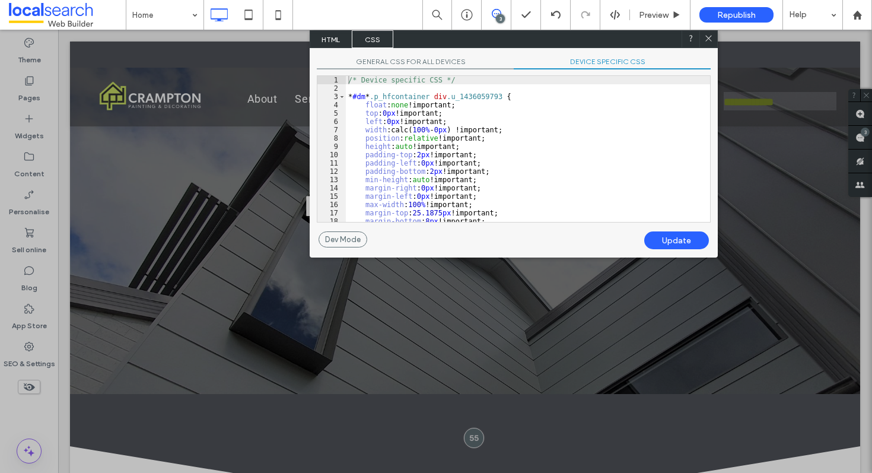
click at [398, 56] on div "General CSS for all devices DEVICE SPECIFIC CSS Use with caution! Make sure you…" at bounding box center [514, 139] width 408 height 183
click at [398, 60] on span "General CSS for all devices" at bounding box center [415, 63] width 197 height 12
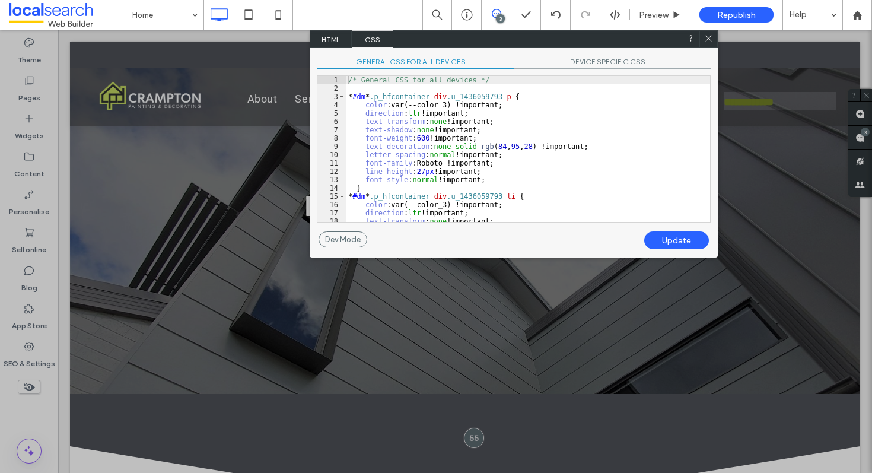
click at [710, 37] on icon at bounding box center [708, 38] width 9 height 9
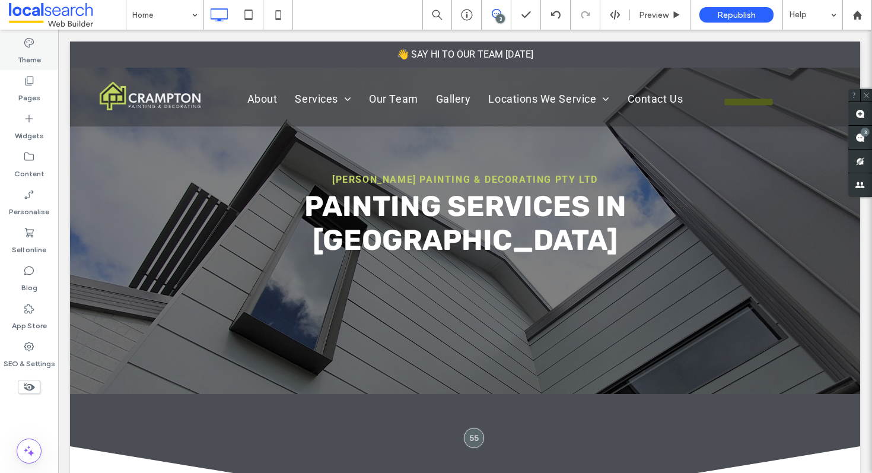
click at [35, 46] on div "Theme" at bounding box center [29, 51] width 58 height 38
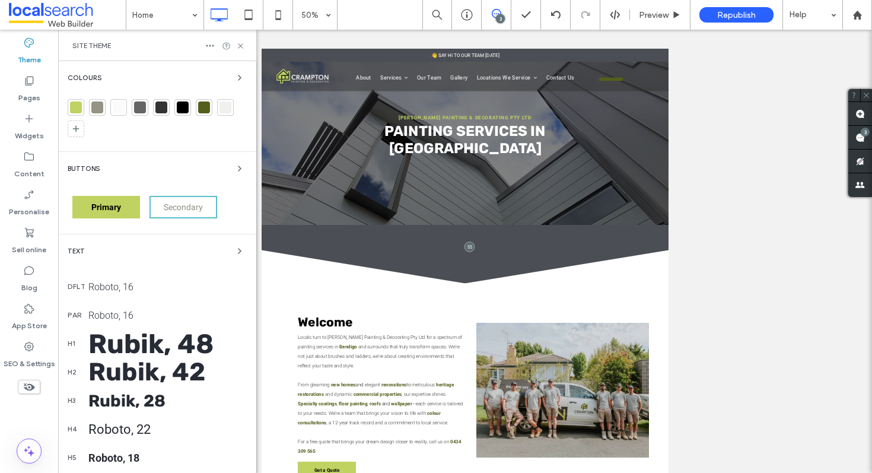
click at [206, 113] on div at bounding box center [204, 107] width 12 height 12
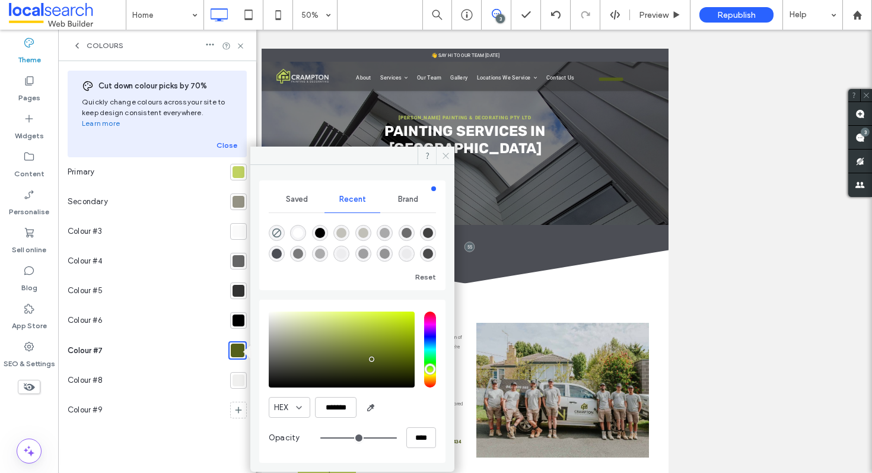
click at [450, 156] on span at bounding box center [445, 155] width 18 height 18
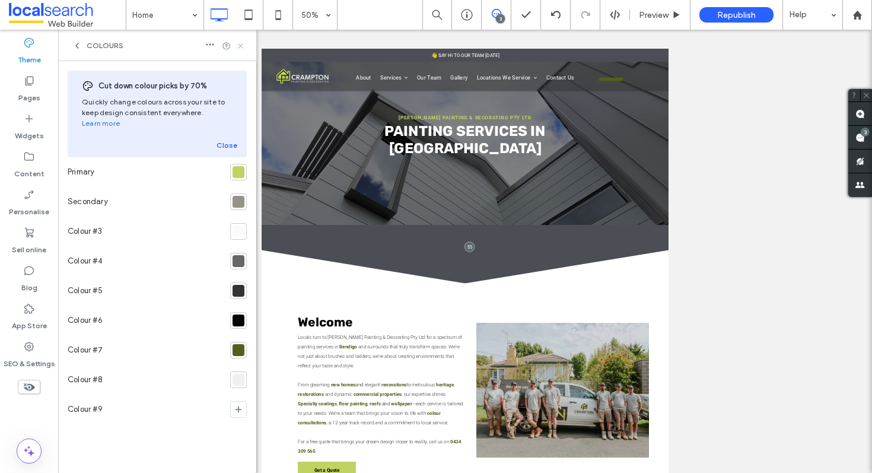
click at [240, 44] on icon at bounding box center [240, 46] width 9 height 9
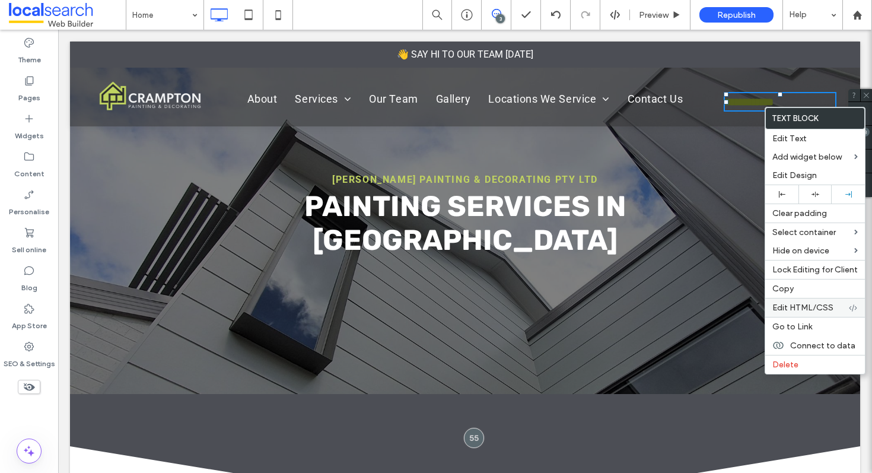
click at [816, 307] on span "Edit HTML/CSS" at bounding box center [802, 307] width 61 height 10
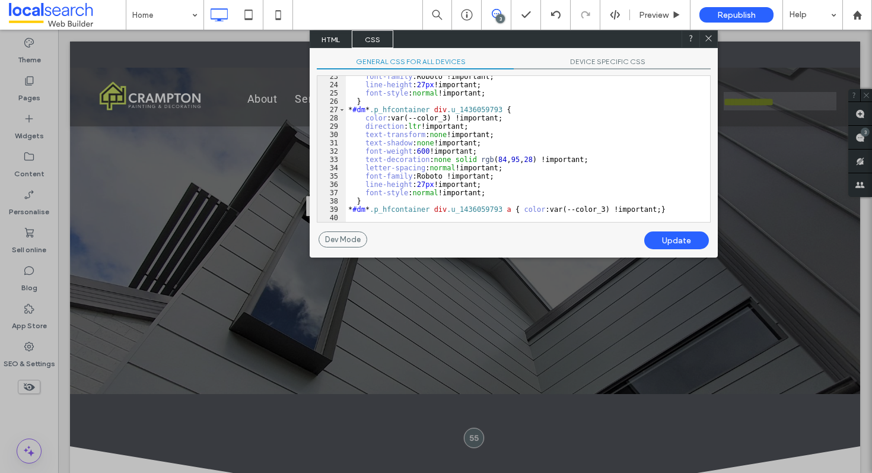
scroll to position [186, 0]
click at [511, 208] on div "font-family :Roboto !important; line-height : 27 px !important; font-style : no…" at bounding box center [528, 153] width 364 height 162
type textarea "**"
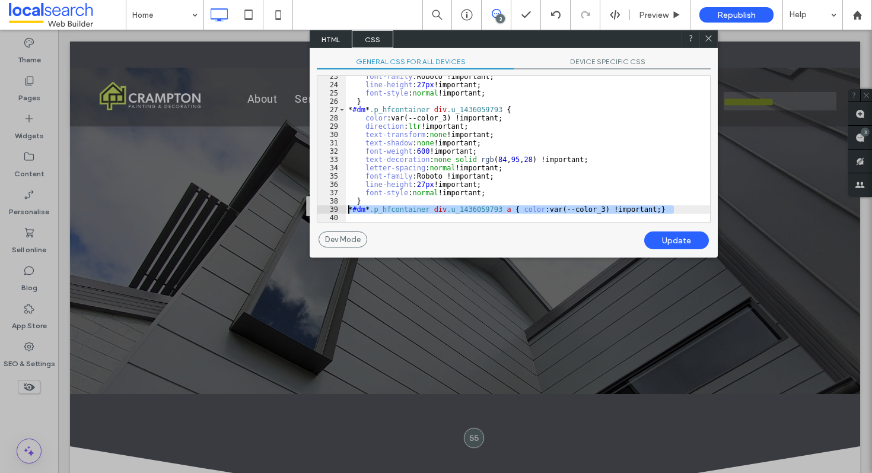
drag, startPoint x: 681, startPoint y: 208, endPoint x: 343, endPoint y: 211, distance: 337.5
click at [343, 210] on div "** 23 24 25 26 27 28 29 30 31 32 33 34 35 36 37 38 39 40 font-family :Roboto !i…" at bounding box center [514, 148] width 394 height 147
click at [675, 237] on div "Update" at bounding box center [676, 240] width 65 height 18
click at [709, 38] on icon at bounding box center [708, 38] width 9 height 9
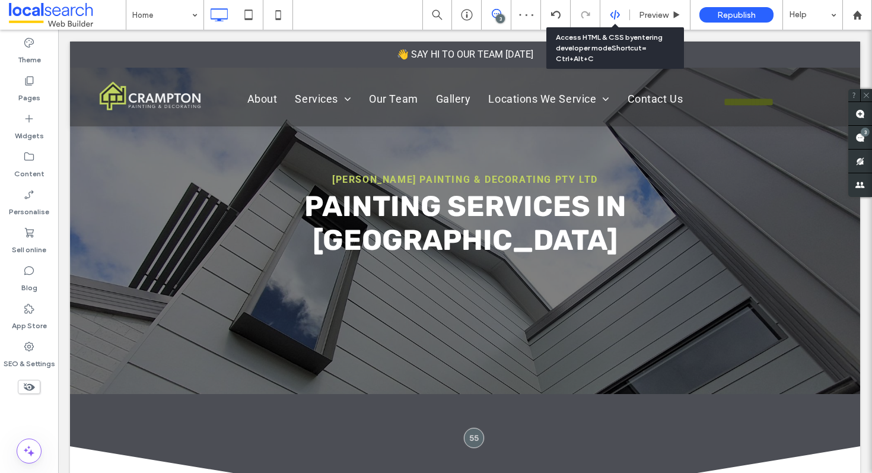
click at [619, 17] on icon at bounding box center [615, 14] width 11 height 11
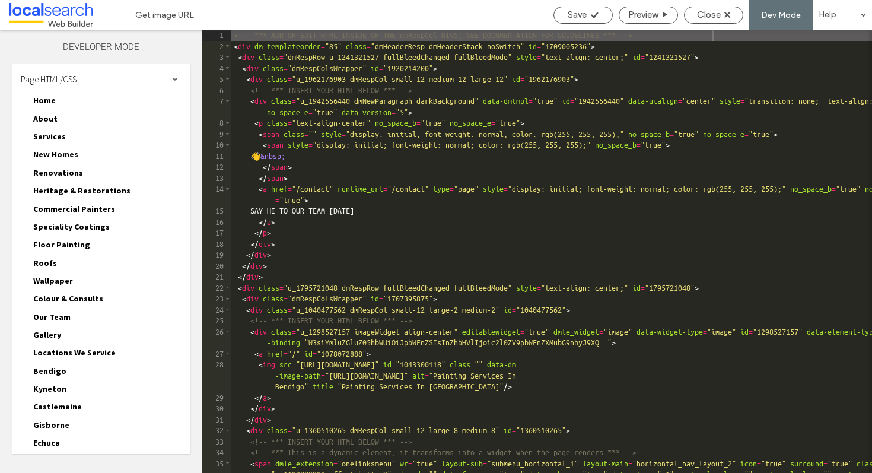
scroll to position [144, 0]
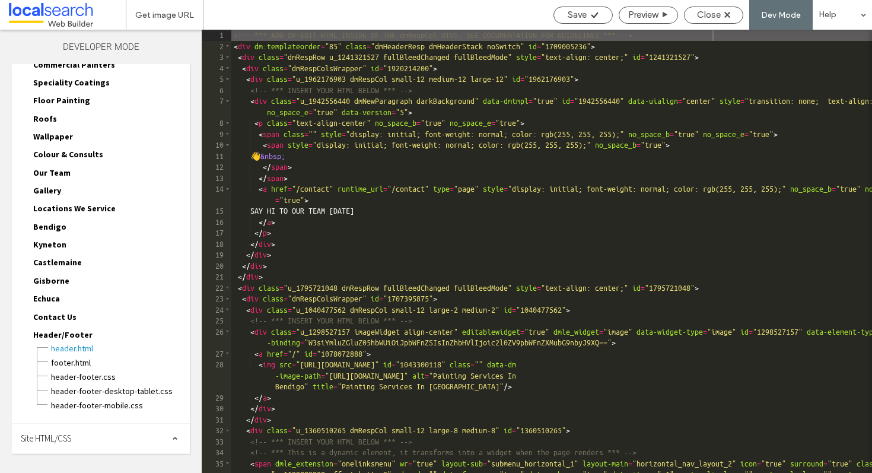
click at [71, 440] on span "Site HTML/CSS" at bounding box center [46, 437] width 50 height 11
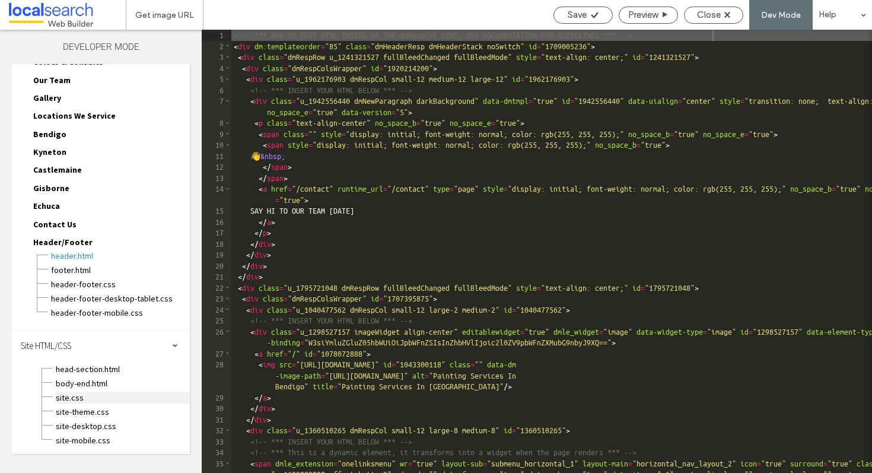
click at [80, 396] on span "site.css" at bounding box center [122, 397] width 135 height 12
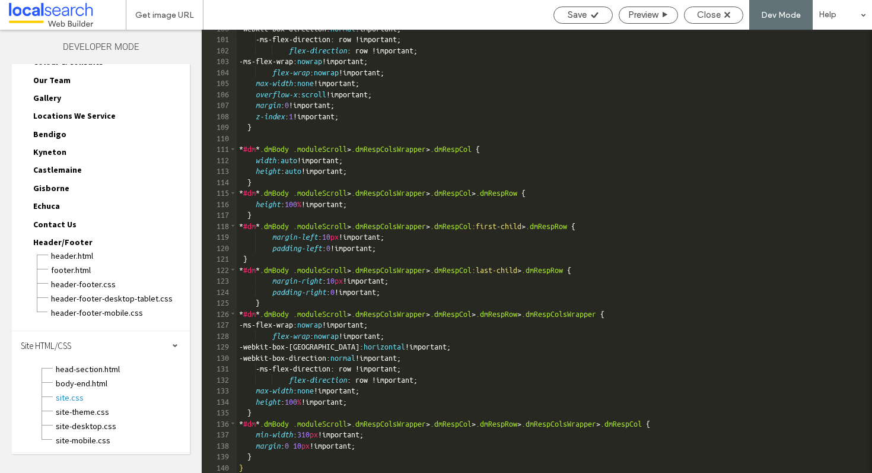
scroll to position [1159, 0]
click at [261, 465] on div "-webkit-box-direction: normal !important; -ms-flex-direction: row !important; f…" at bounding box center [554, 255] width 635 height 465
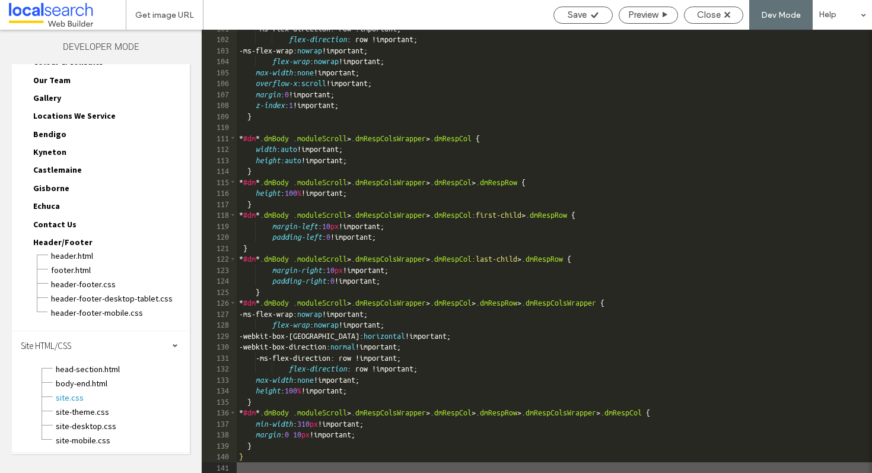
type textarea "**"
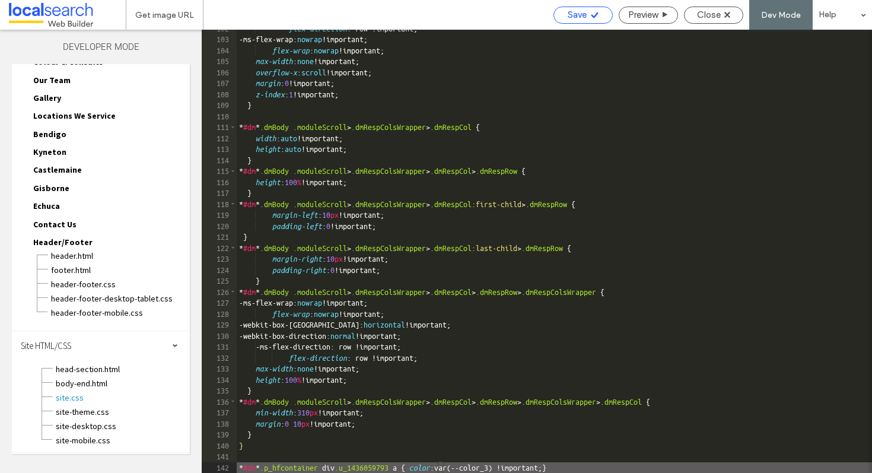
click at [604, 17] on div "Save" at bounding box center [583, 14] width 58 height 11
click at [722, 20] on div "Close" at bounding box center [713, 14] width 58 height 11
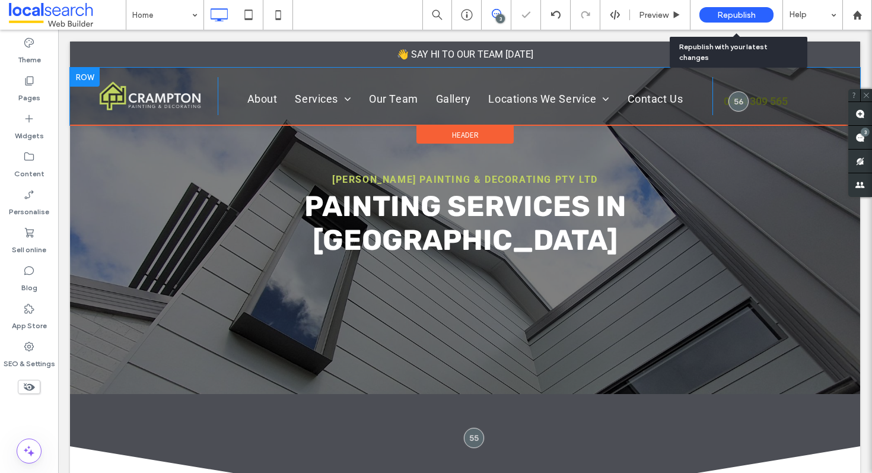
scroll to position [0, 0]
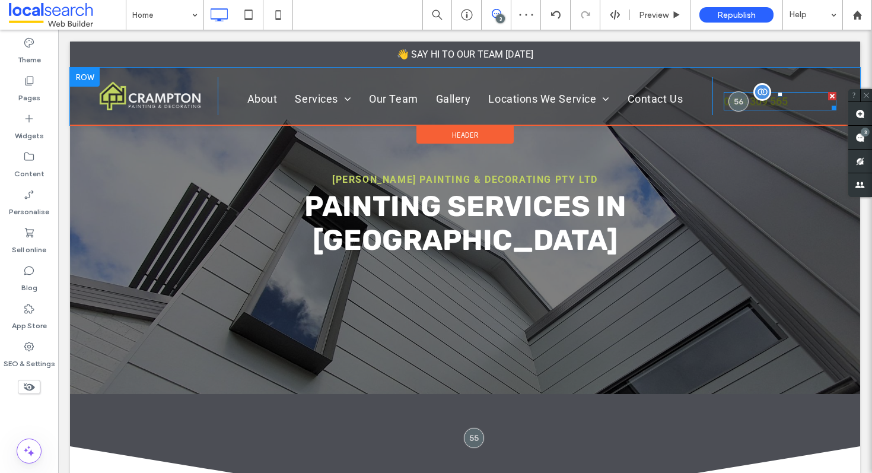
click at [783, 103] on span "0434 309 565" at bounding box center [756, 101] width 64 height 12
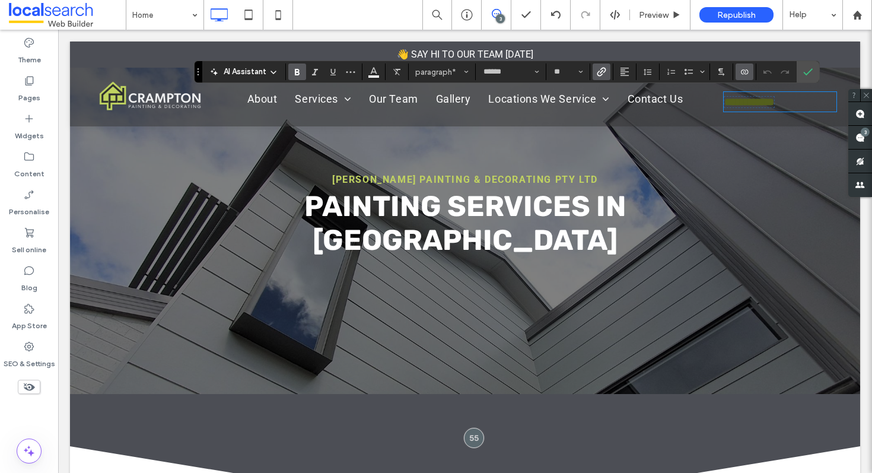
click at [602, 67] on icon "Link" at bounding box center [601, 71] width 9 height 9
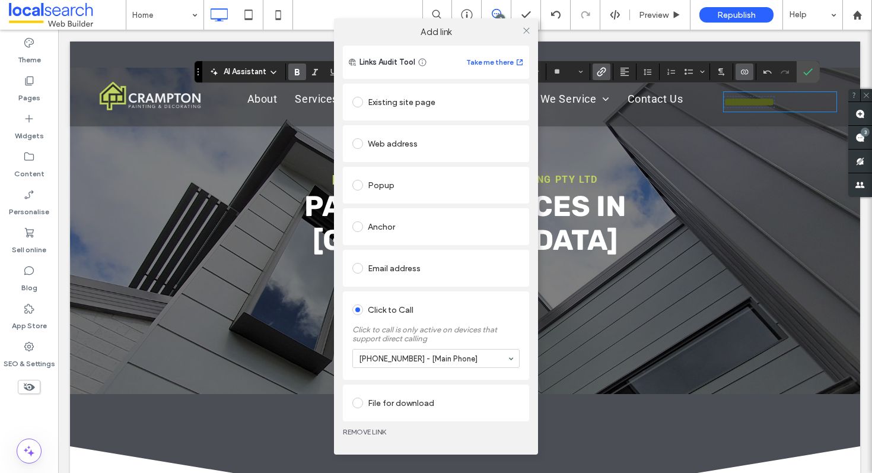
click at [366, 434] on link "REMOVE LINK" at bounding box center [436, 431] width 186 height 9
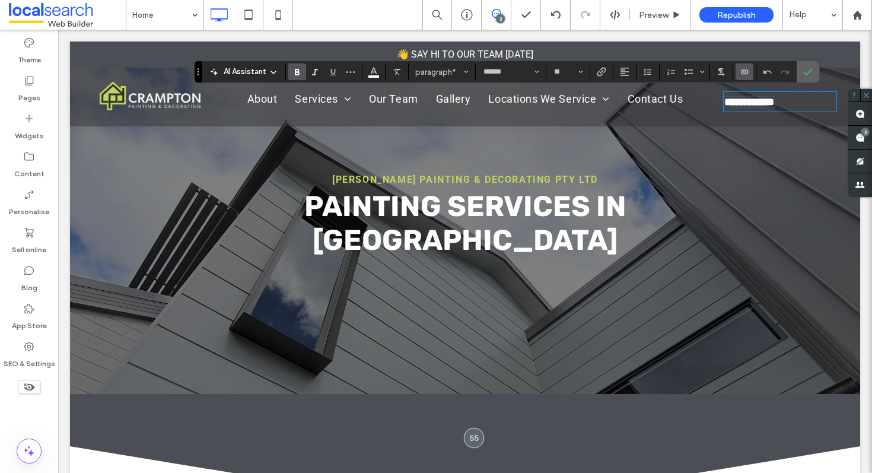
click at [805, 74] on use "Confirm" at bounding box center [807, 71] width 9 height 7
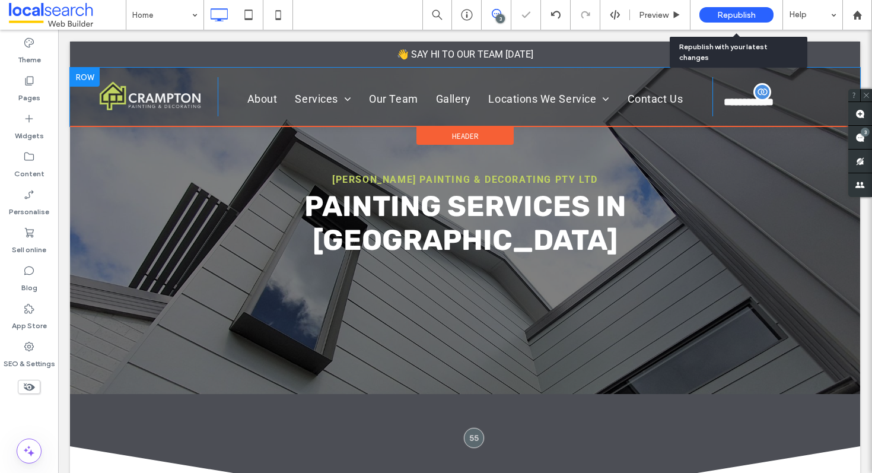
click at [741, 18] on span "Republish" at bounding box center [736, 15] width 39 height 10
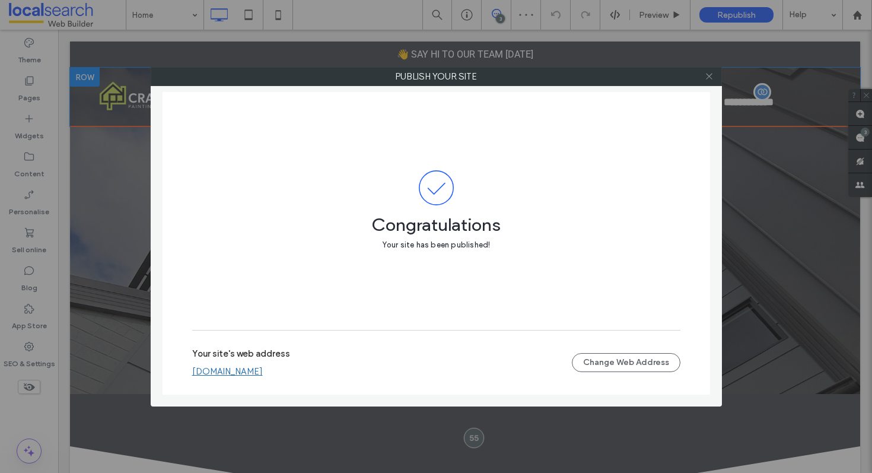
click at [711, 77] on icon at bounding box center [709, 76] width 9 height 9
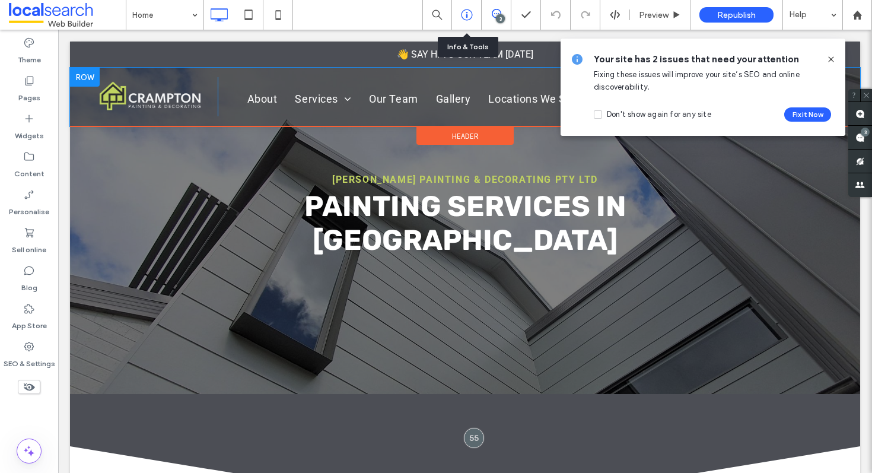
click at [479, 11] on div at bounding box center [466, 15] width 29 height 12
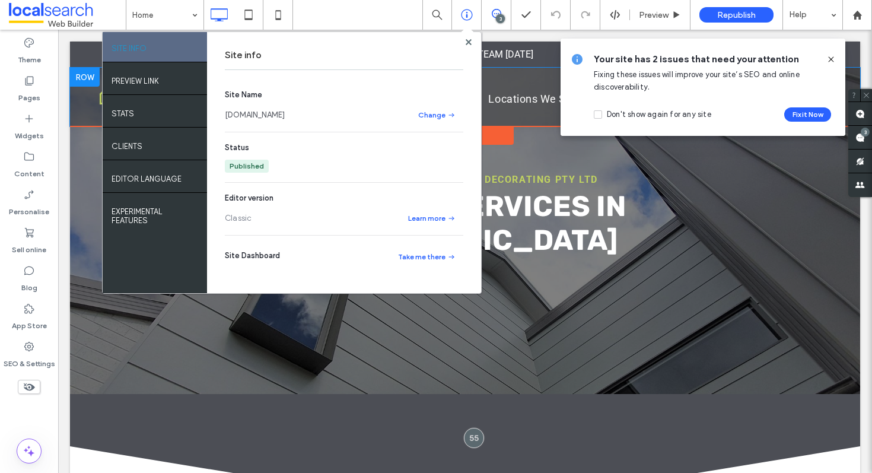
click at [285, 111] on link "[DOMAIN_NAME]" at bounding box center [255, 115] width 60 height 12
click at [832, 59] on icon at bounding box center [830, 59] width 9 height 9
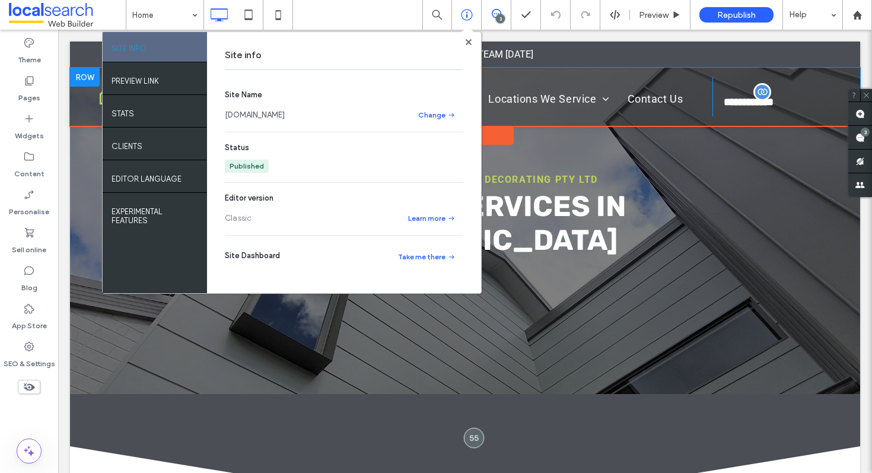
click at [471, 43] on div at bounding box center [468, 41] width 9 height 9
click at [467, 41] on use at bounding box center [468, 42] width 6 height 6
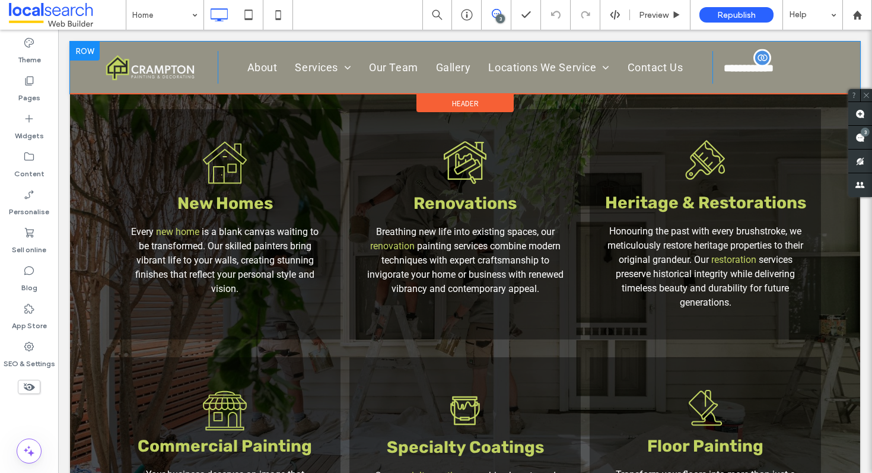
scroll to position [960, 0]
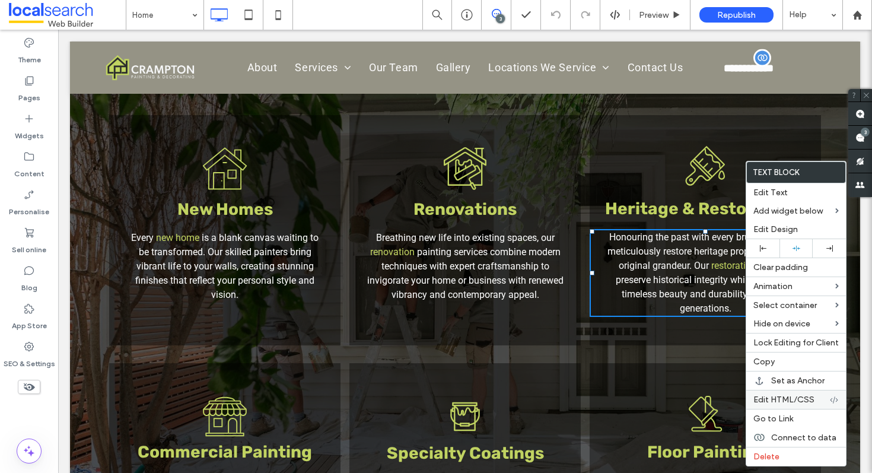
click at [808, 407] on div "Edit HTML/CSS" at bounding box center [796, 399] width 100 height 19
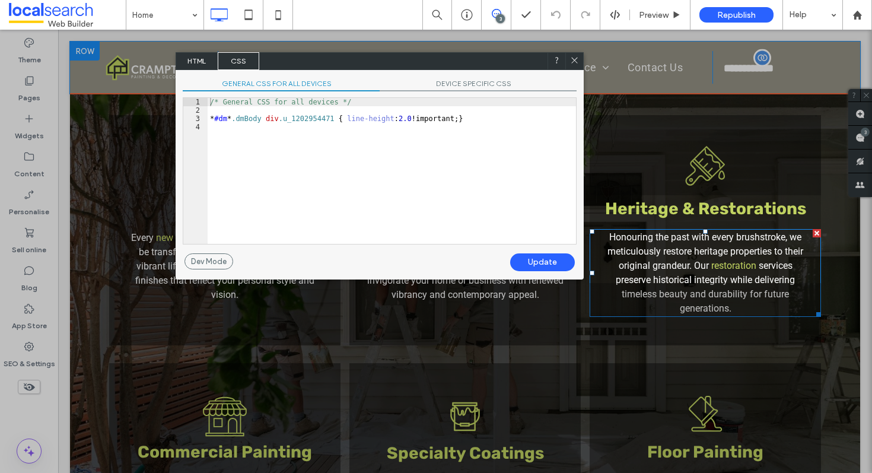
click at [573, 63] on icon at bounding box center [574, 60] width 9 height 9
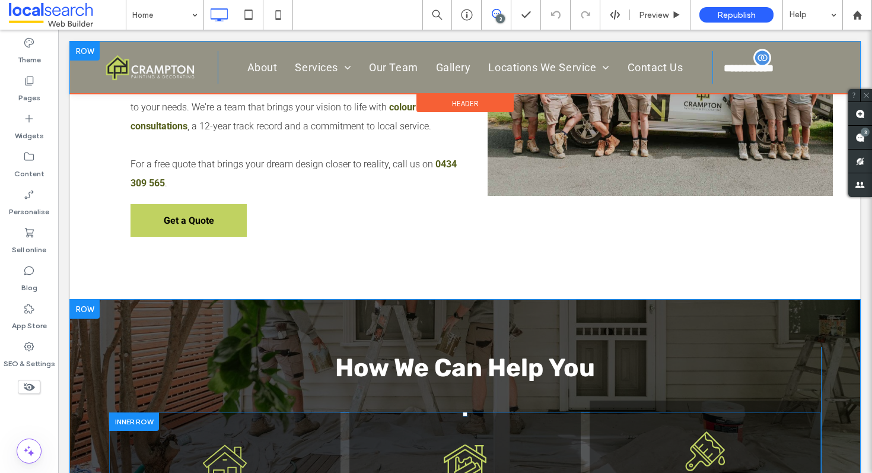
scroll to position [0, 0]
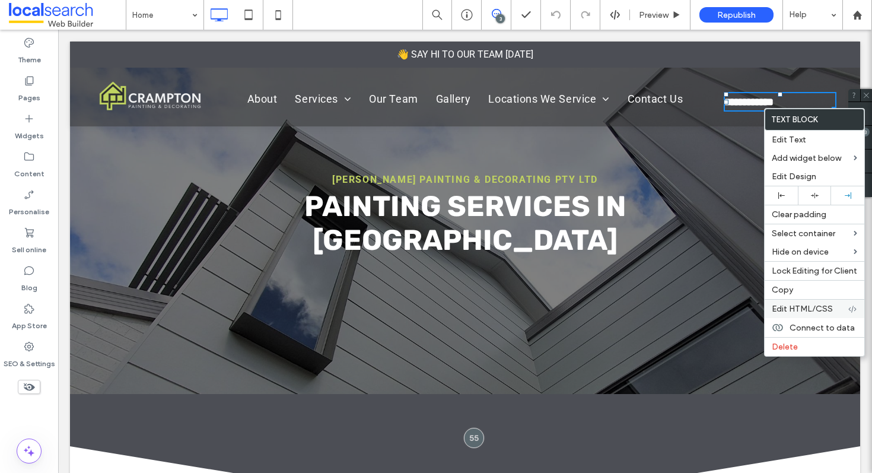
click at [818, 308] on span "Edit HTML/CSS" at bounding box center [802, 309] width 61 height 10
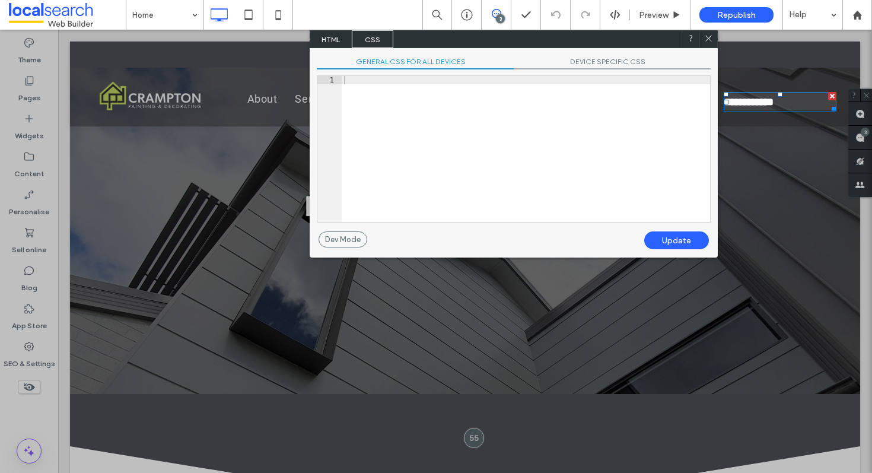
scroll to position [178, 0]
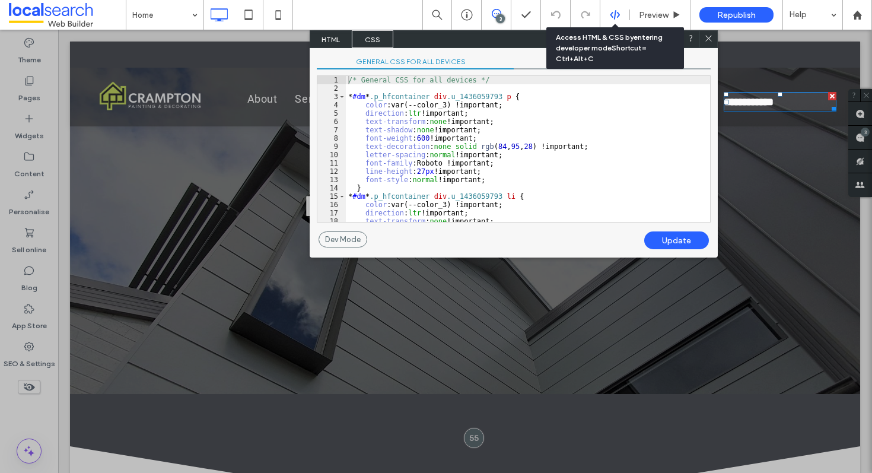
click at [619, 14] on use at bounding box center [614, 14] width 9 height 9
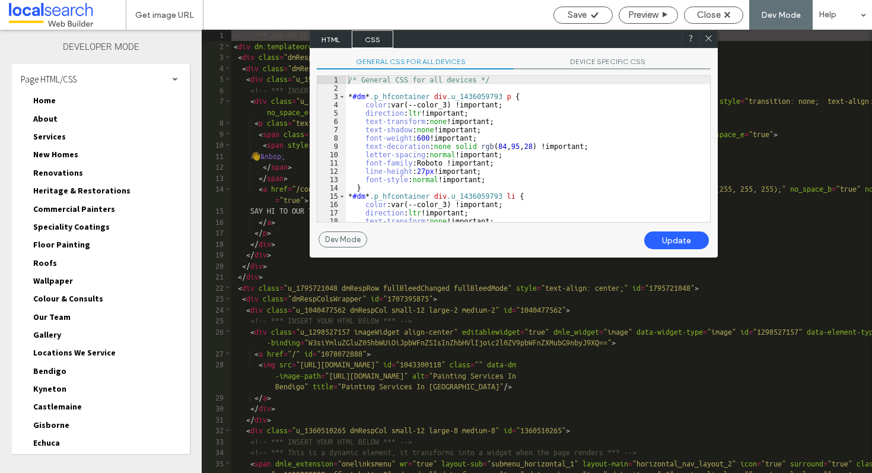
click at [707, 31] on div at bounding box center [708, 39] width 18 height 18
click at [707, 39] on icon at bounding box center [708, 38] width 9 height 9
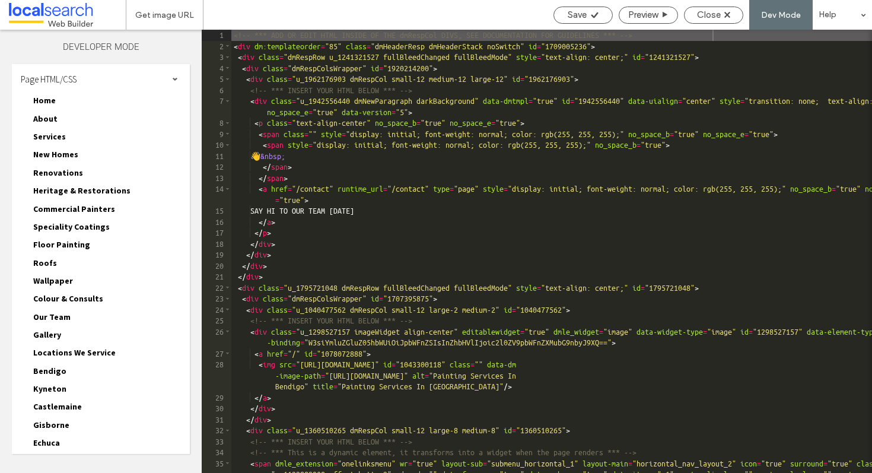
scroll to position [144, 0]
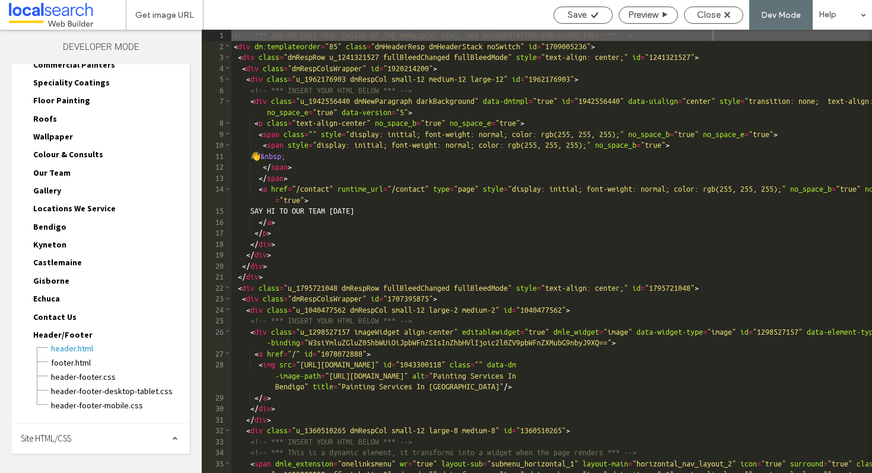
click at [77, 432] on div "Site HTML/CSS" at bounding box center [101, 438] width 178 height 30
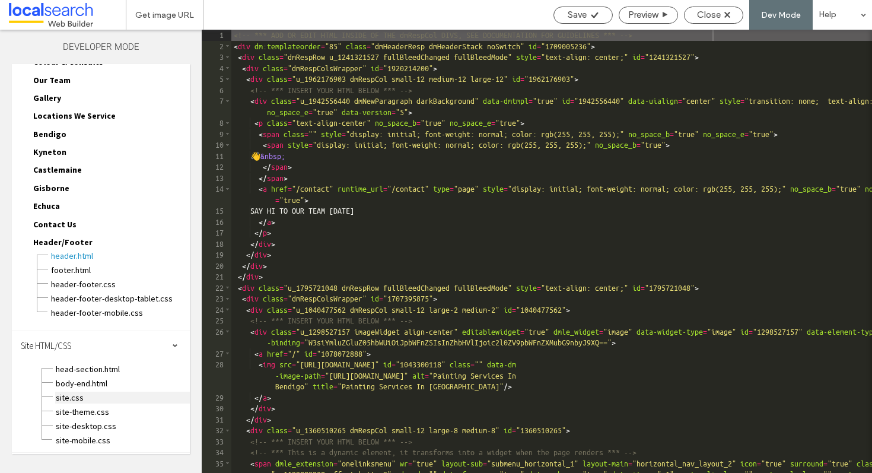
click at [62, 391] on span "site.css" at bounding box center [122, 397] width 135 height 12
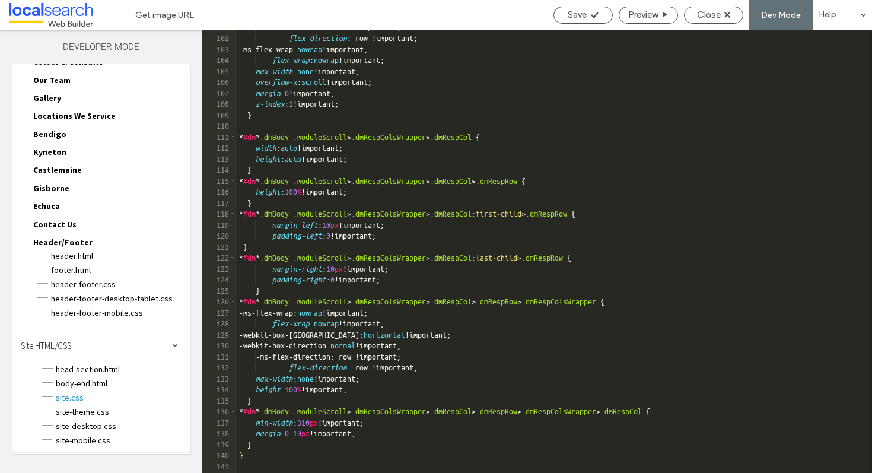
scroll to position [1181, 0]
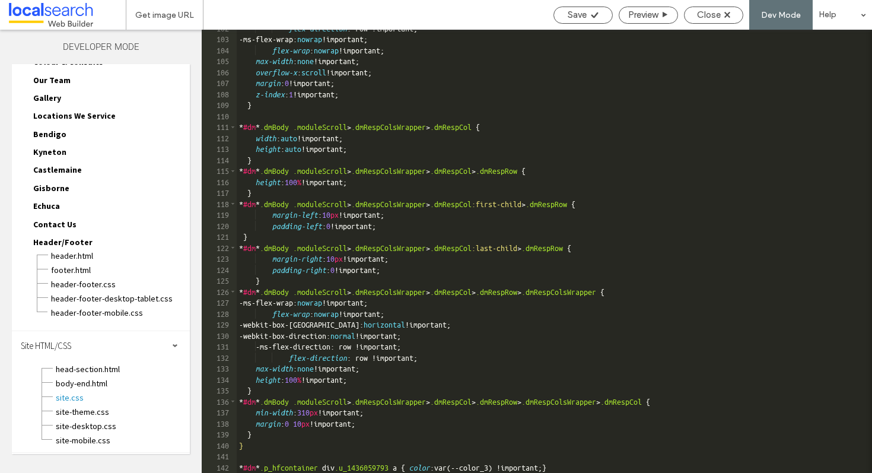
click at [430, 467] on div "flex-direction : row !important; -ms-flex-wrap: nowrap !important; flex-wrap : …" at bounding box center [554, 255] width 635 height 465
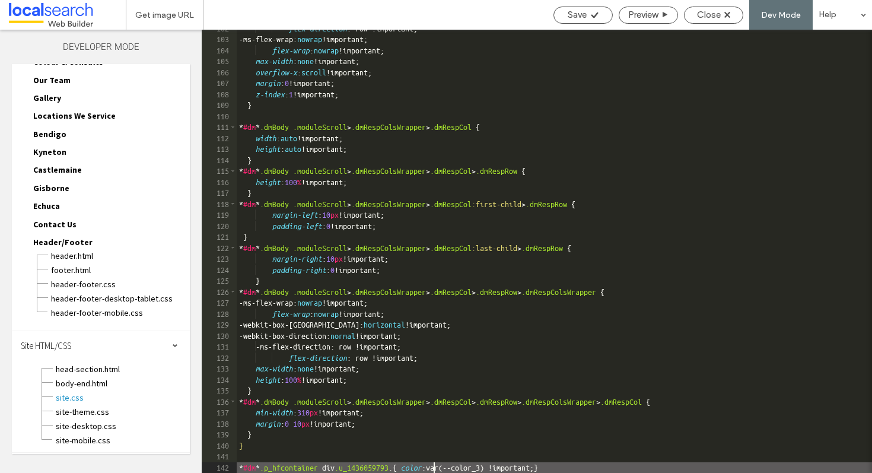
paste textarea
click at [660, 15] on div "Preview" at bounding box center [648, 14] width 58 height 11
click at [531, 469] on div "flex-direction : row !important; -ms-flex-wrap: nowrap !important; flex-wrap : …" at bounding box center [554, 255] width 635 height 465
click at [423, 464] on div "flex-direction : row !important; -ms-flex-wrap: nowrap !important; flex-wrap : …" at bounding box center [554, 255] width 635 height 465
type textarea "**"
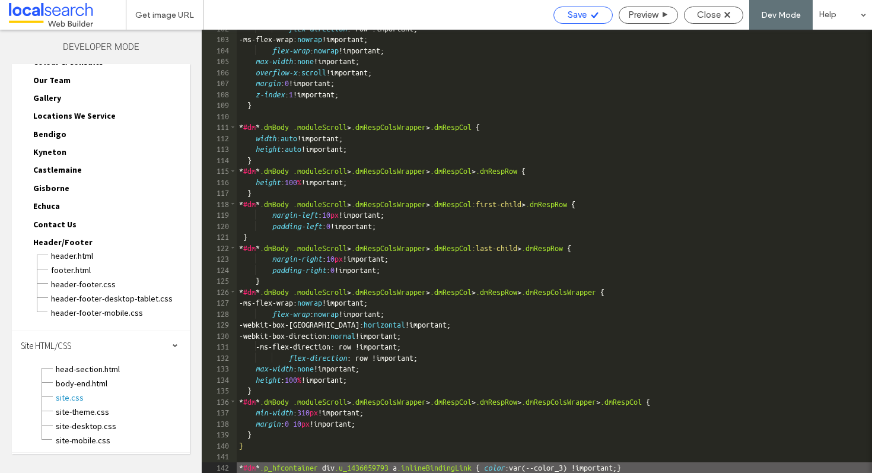
click at [587, 16] on div "Save" at bounding box center [583, 14] width 58 height 11
click at [716, 18] on span "Close" at bounding box center [709, 14] width 24 height 11
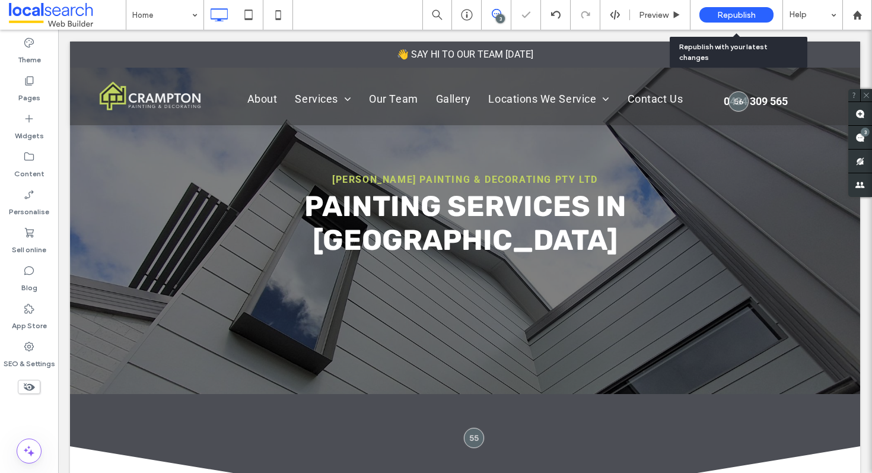
click at [726, 21] on div "Republish" at bounding box center [736, 14] width 74 height 15
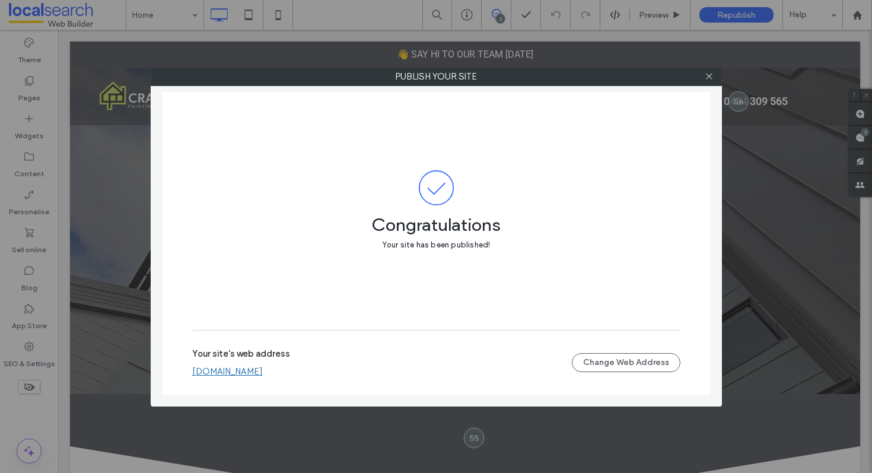
click at [263, 371] on link "[DOMAIN_NAME]" at bounding box center [227, 371] width 71 height 11
click at [707, 75] on icon at bounding box center [709, 76] width 9 height 9
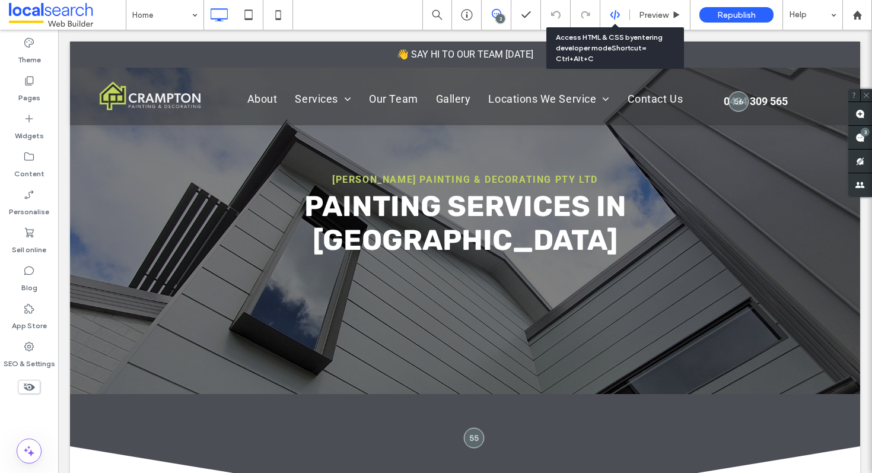
click at [617, 10] on icon at bounding box center [615, 14] width 11 height 11
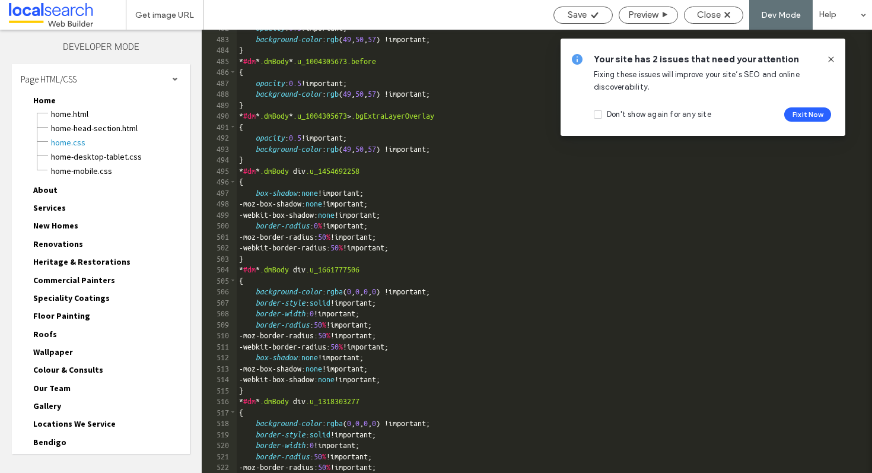
scroll to position [144, 0]
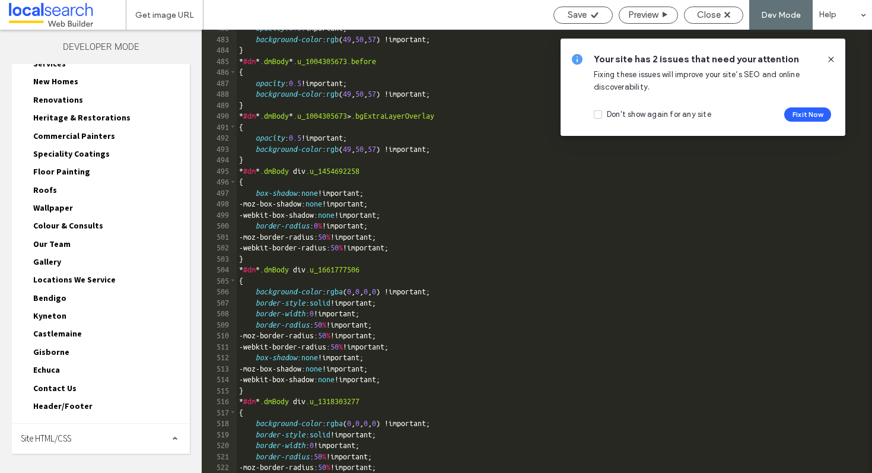
click at [49, 432] on div "Site HTML/CSS" at bounding box center [101, 438] width 178 height 30
click at [134, 439] on div "Site HTML/CSS" at bounding box center [101, 438] width 178 height 30
click at [90, 434] on div "Site HTML/CSS" at bounding box center [101, 438] width 178 height 30
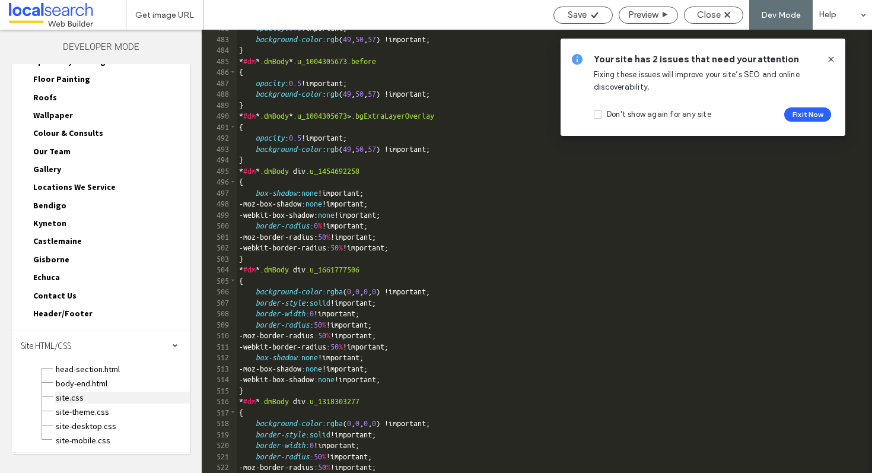
click at [69, 396] on span "site.css" at bounding box center [122, 397] width 135 height 12
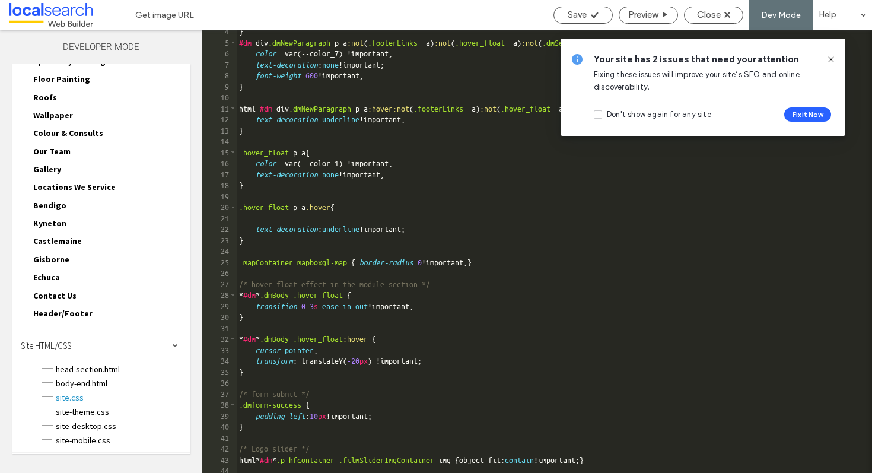
scroll to position [1181, 0]
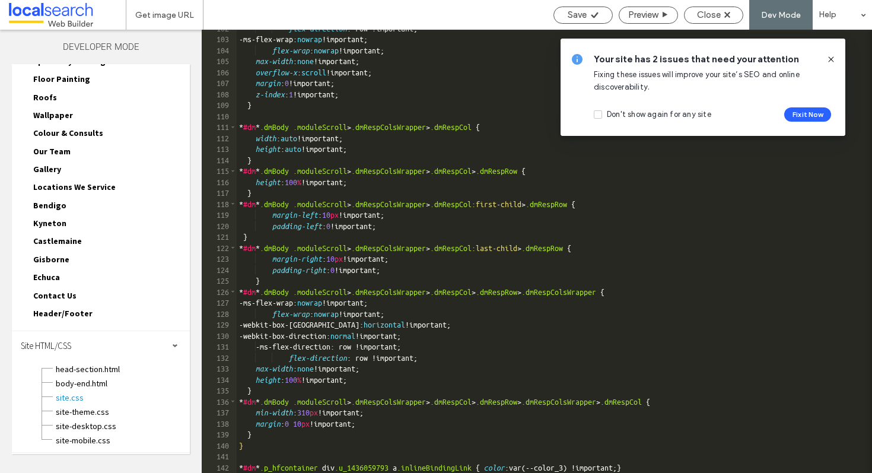
click at [735, 447] on div "flex-direction : row !important; -ms-flex-wrap: nowrap !important; flex-wrap : …" at bounding box center [554, 255] width 635 height 465
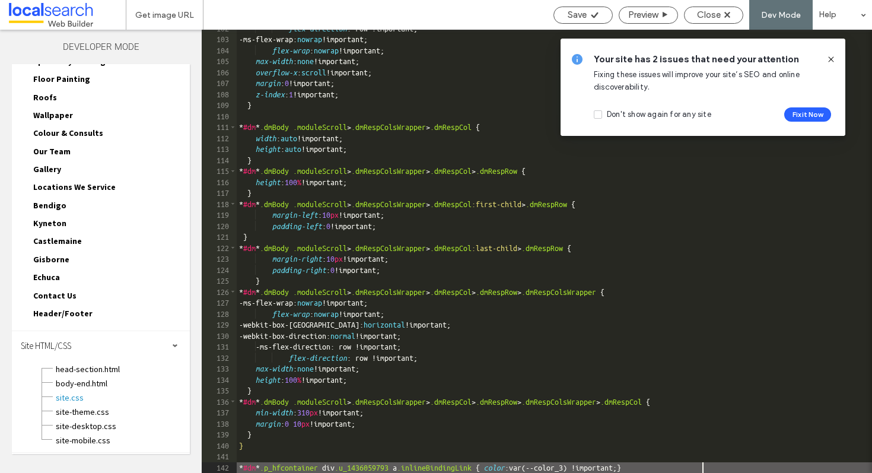
click at [703, 469] on div "flex-direction : row !important; -ms-flex-wrap: nowrap !important; flex-wrap : …" at bounding box center [554, 255] width 635 height 465
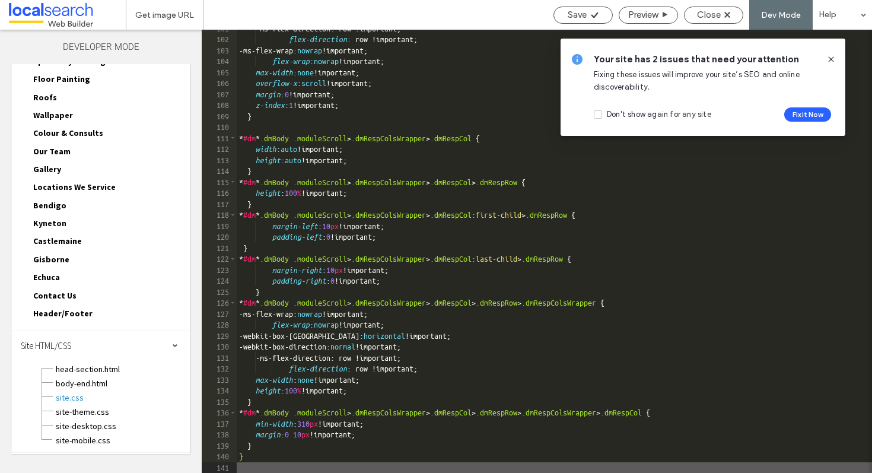
click at [831, 60] on use at bounding box center [830, 58] width 5 height 5
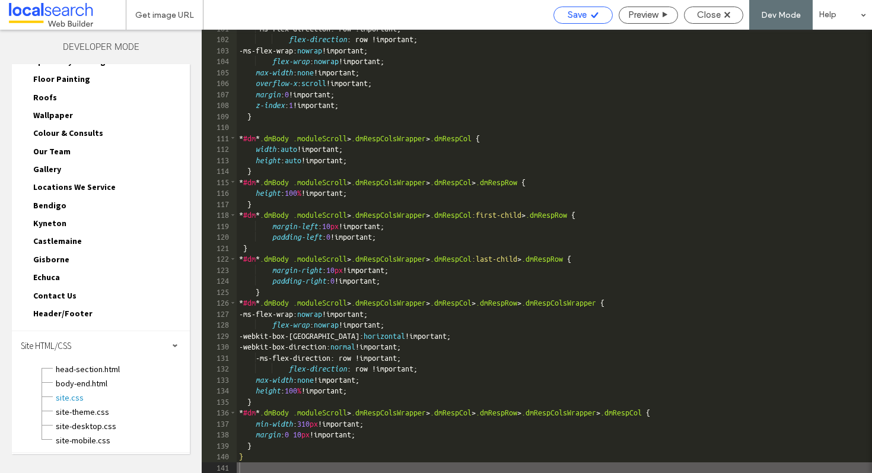
click at [593, 14] on icon at bounding box center [594, 15] width 9 height 9
click at [710, 7] on div "Close" at bounding box center [713, 15] width 59 height 17
click at [722, 11] on div "Close" at bounding box center [713, 14] width 58 height 11
